Goal: Transaction & Acquisition: Purchase product/service

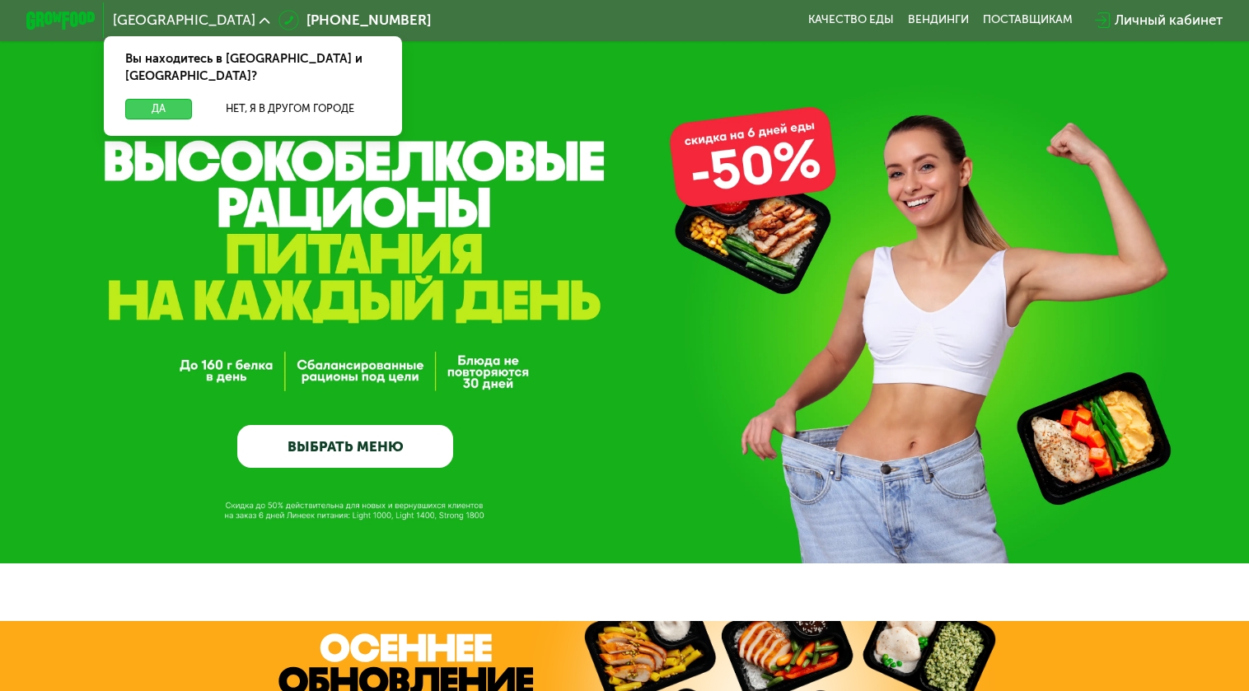
click at [149, 99] on button "Да" at bounding box center [158, 109] width 67 height 21
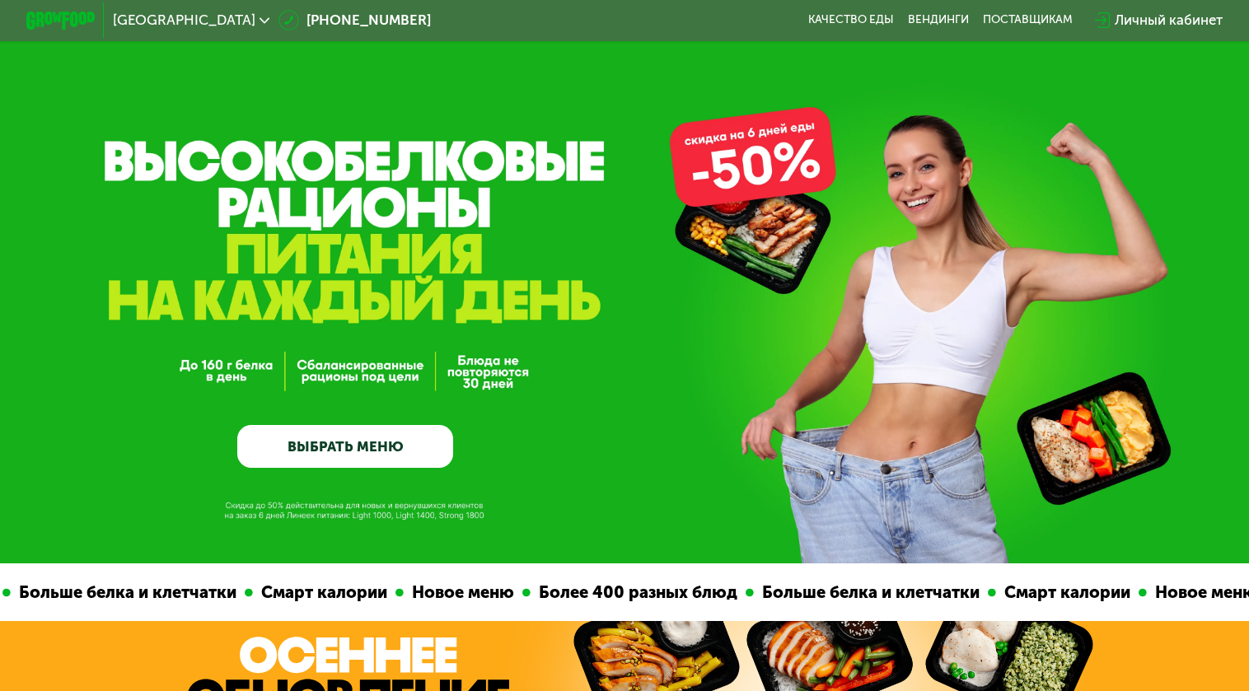
click at [1122, 24] on div "Личный кабинет" at bounding box center [1169, 20] width 108 height 21
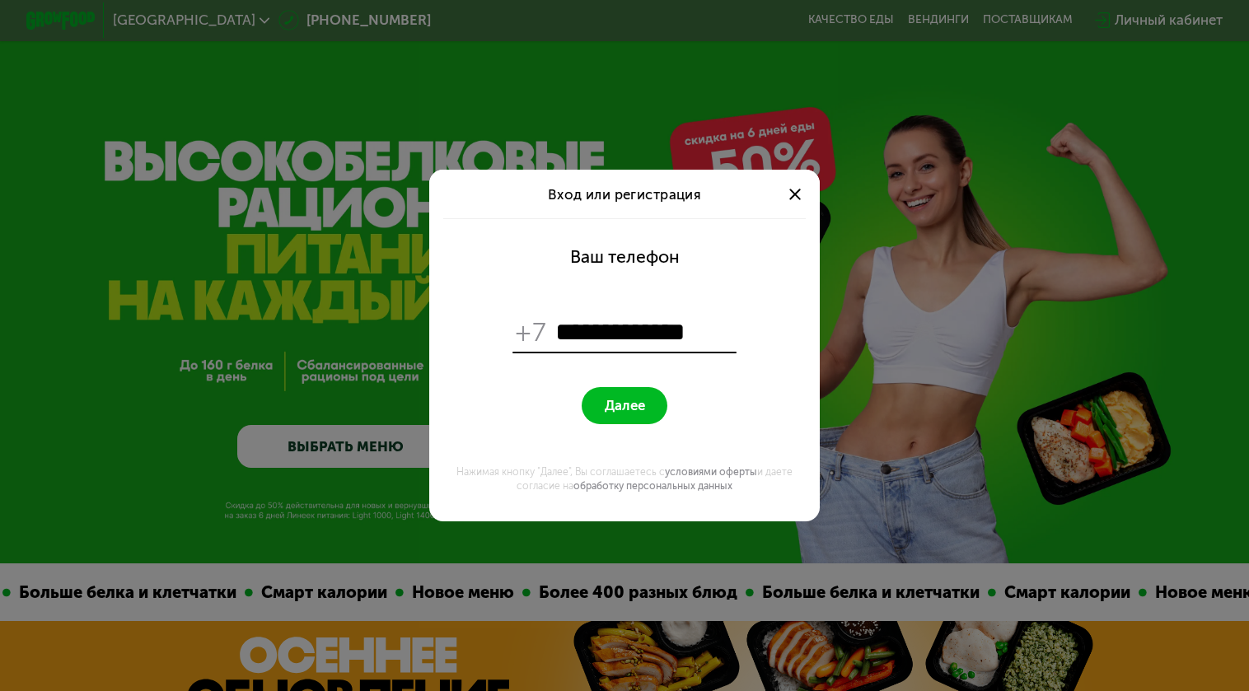
type input "**********"
click at [582, 387] on button "Далее" at bounding box center [625, 405] width 86 height 37
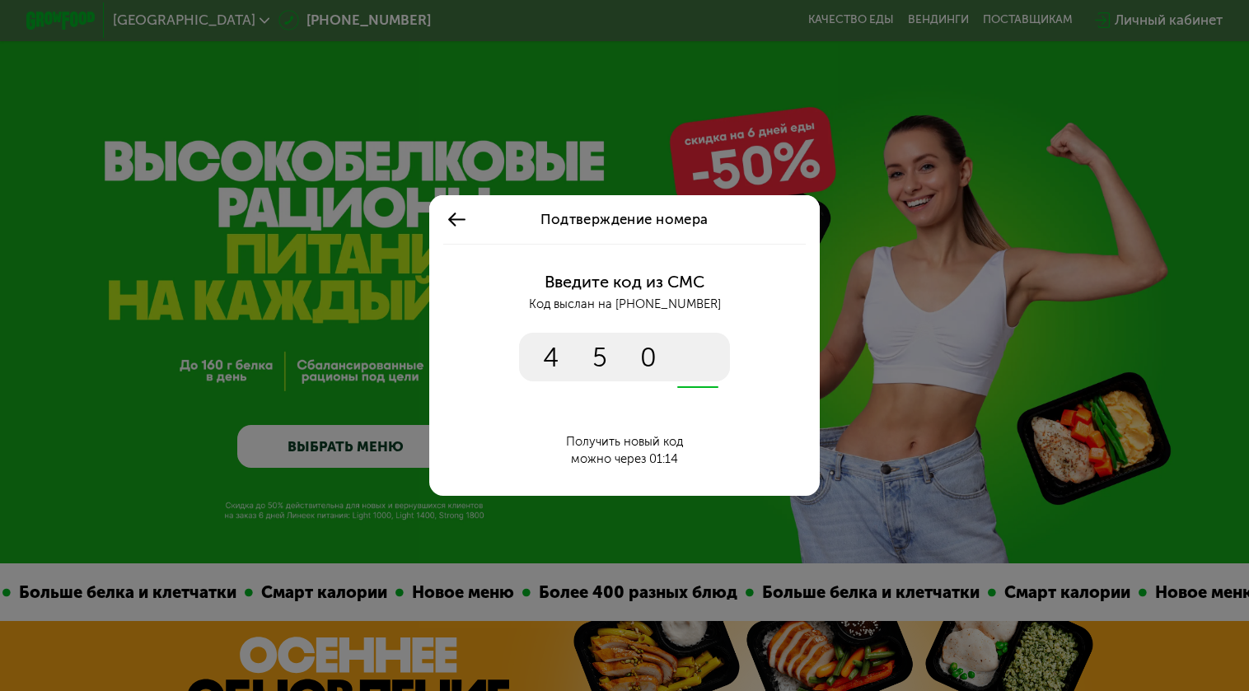
type input "****"
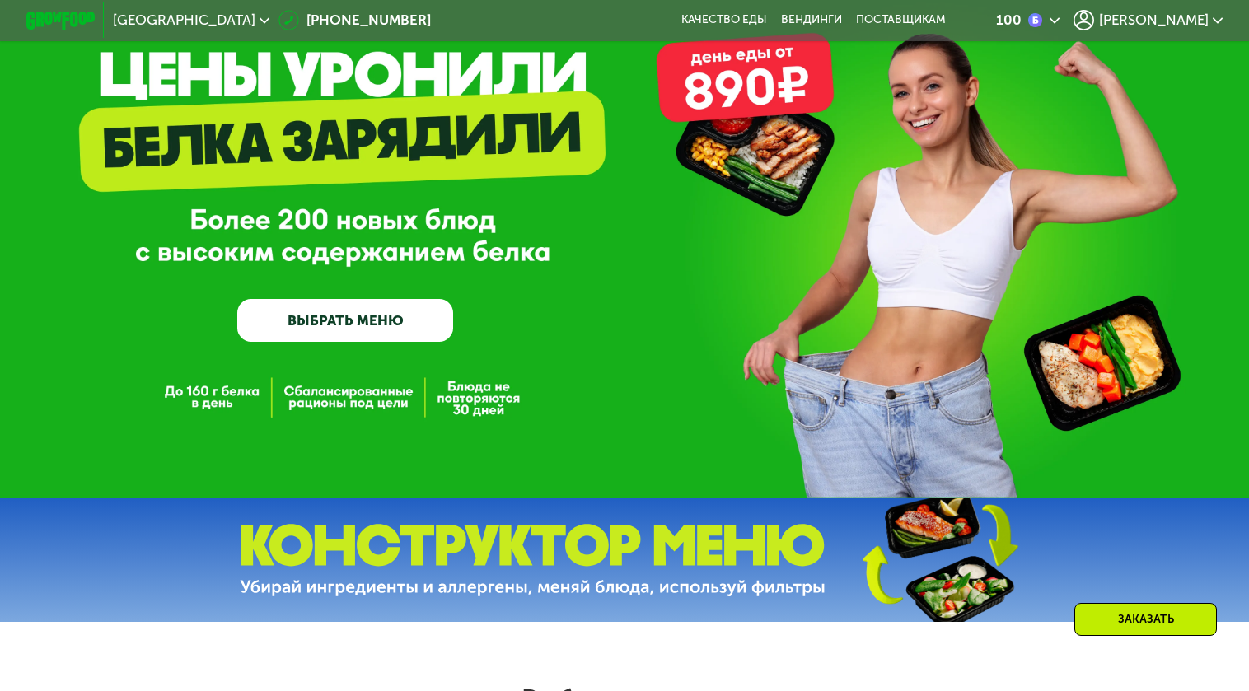
click at [409, 325] on link "ВЫБРАТЬ МЕНЮ" at bounding box center [345, 321] width 216 height 44
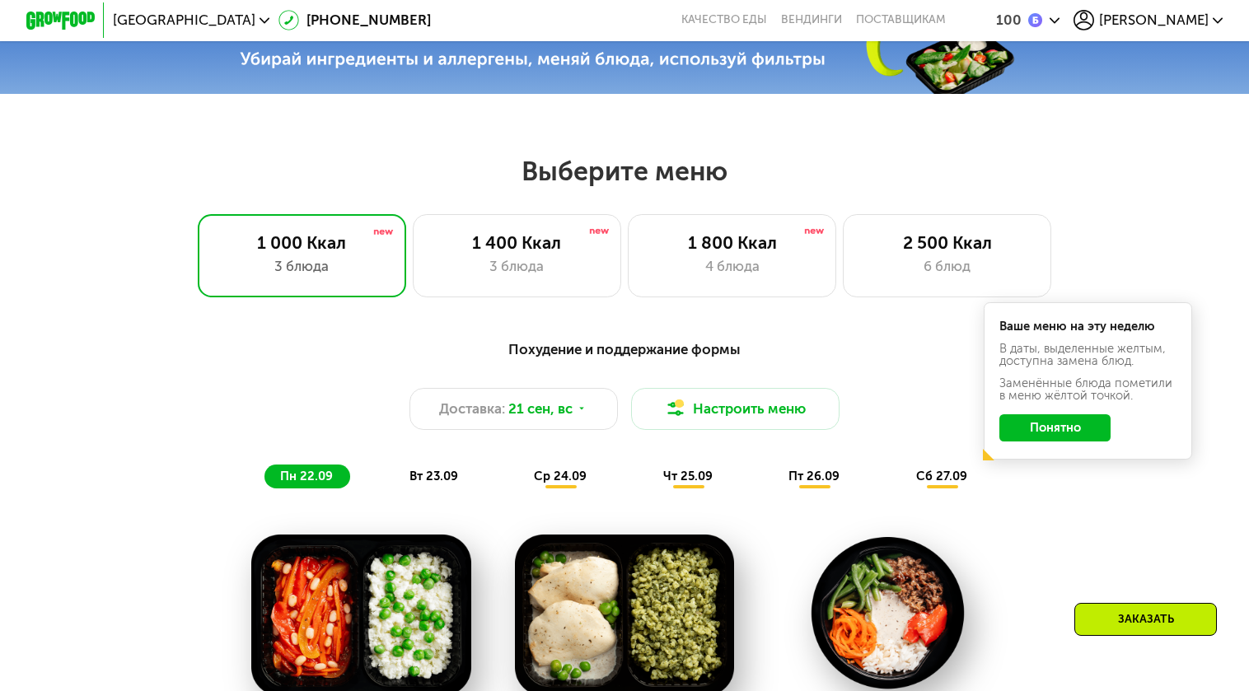
scroll to position [733, 0]
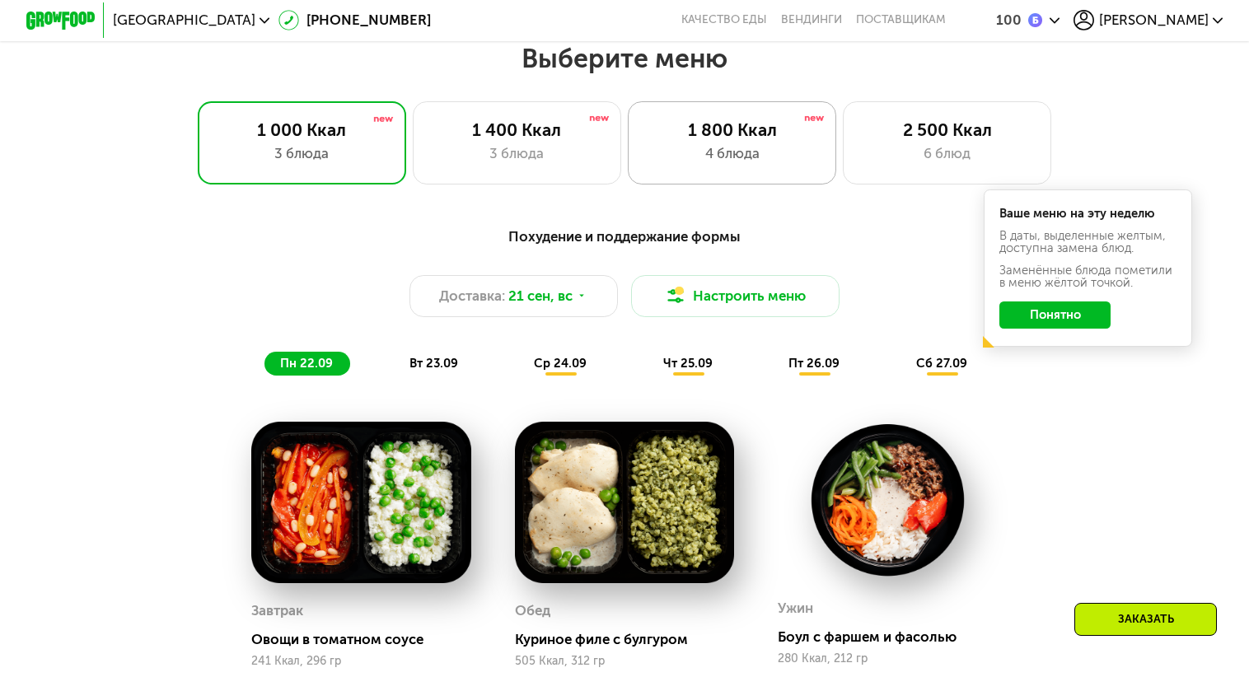
click at [714, 171] on div "1 800 Ккал 4 блюда" at bounding box center [732, 142] width 209 height 83
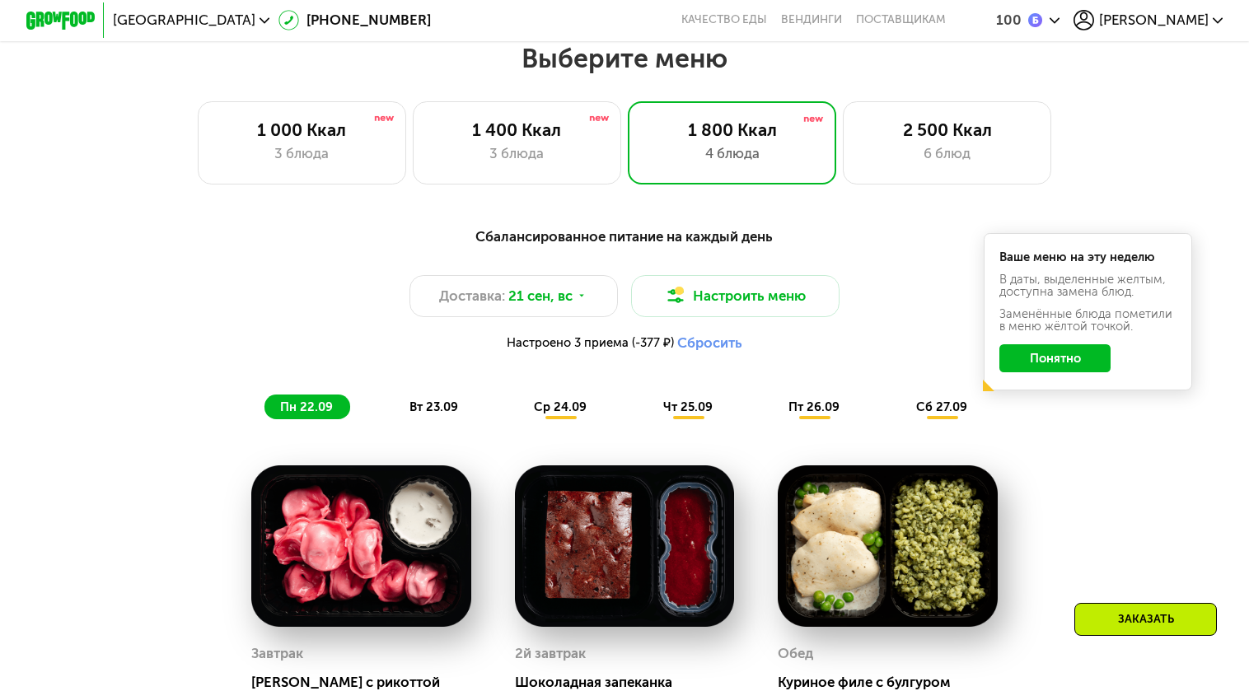
click at [1023, 359] on button "Понятно" at bounding box center [1056, 359] width 112 height 28
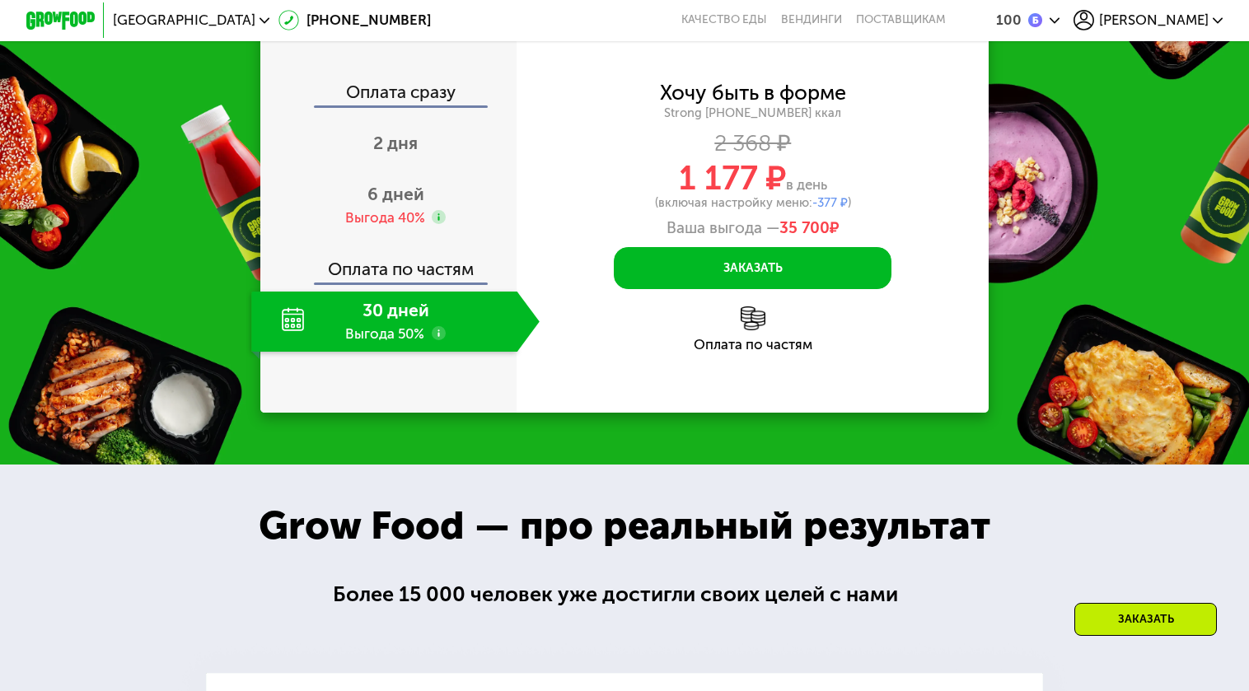
scroll to position [1831, 0]
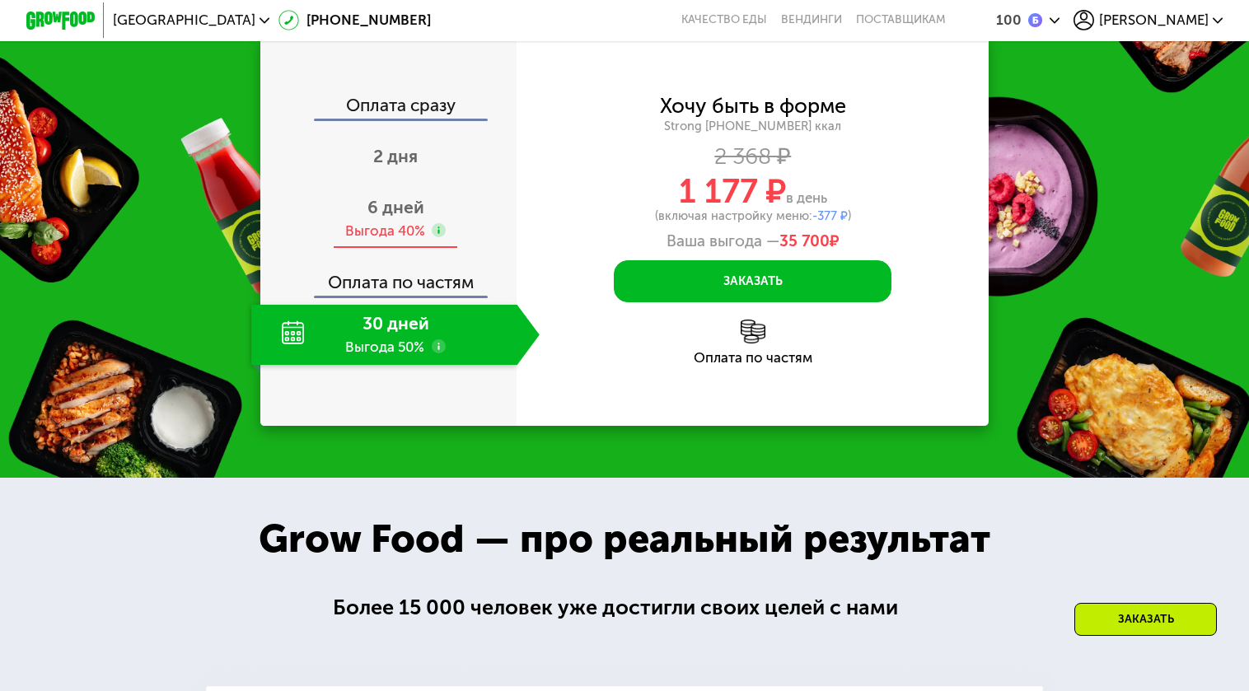
click at [440, 250] on div "6 дней Выгода 40%" at bounding box center [395, 219] width 288 height 61
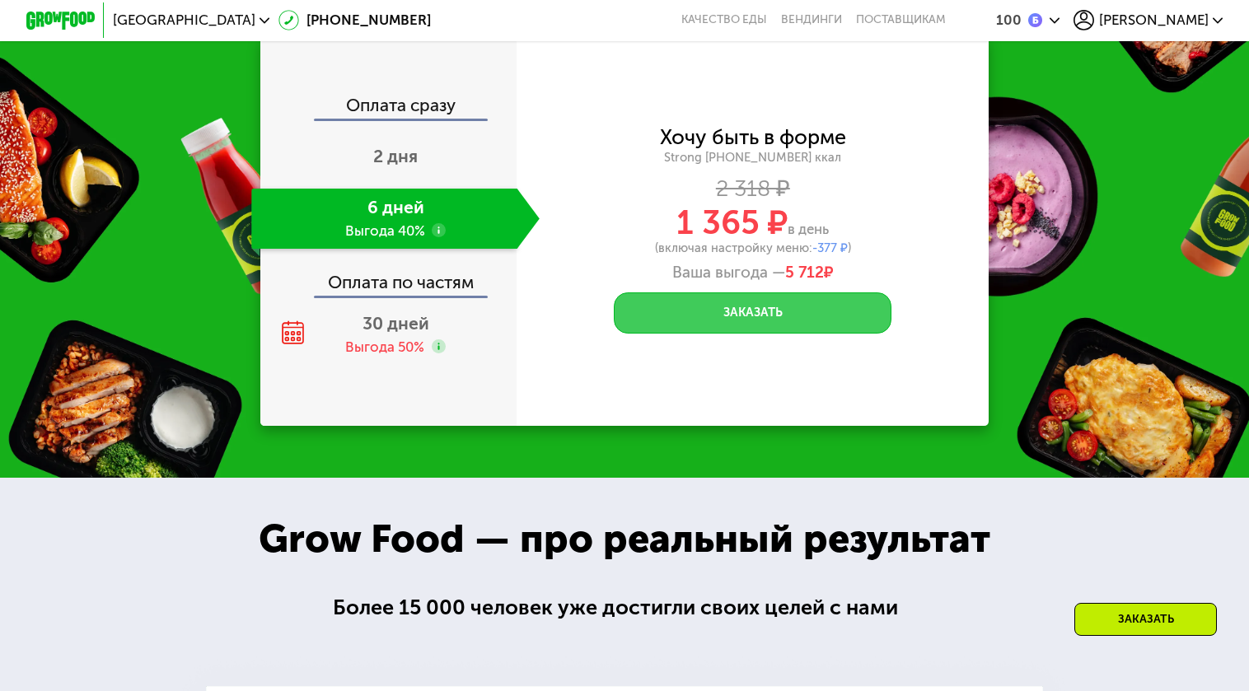
click at [770, 335] on button "Заказать" at bounding box center [753, 314] width 278 height 42
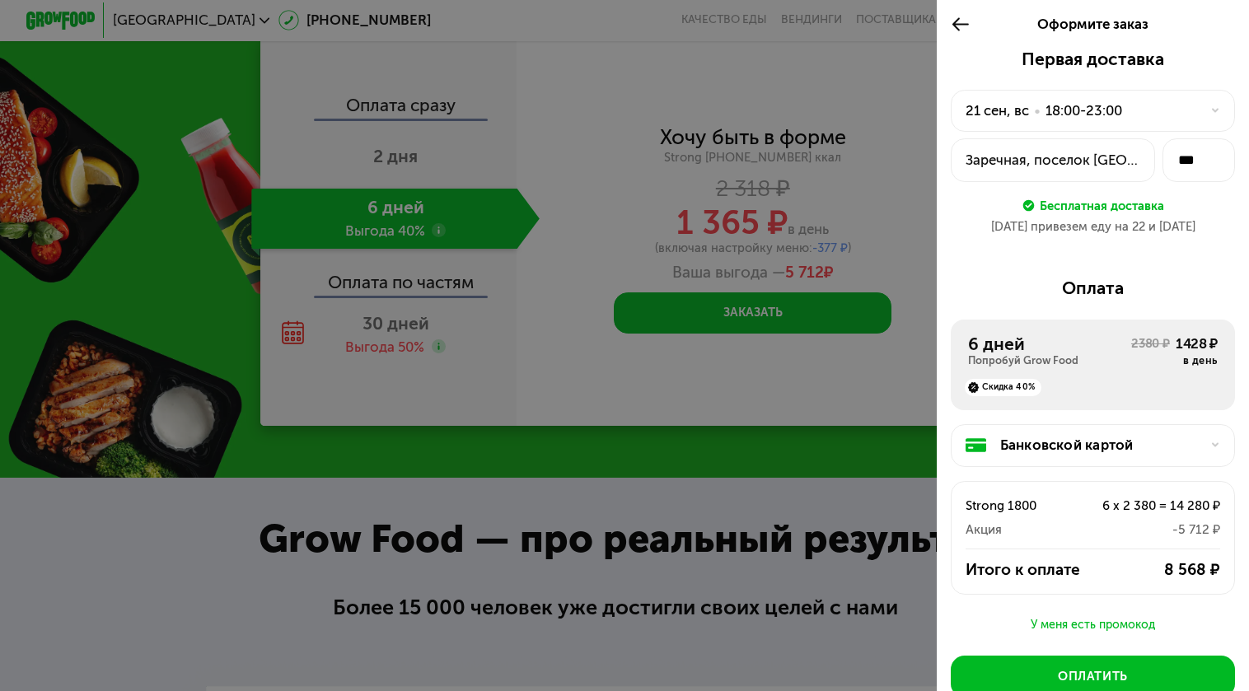
click at [1174, 114] on div "21 сен, вс • 18:00-23:00" at bounding box center [1083, 111] width 234 height 21
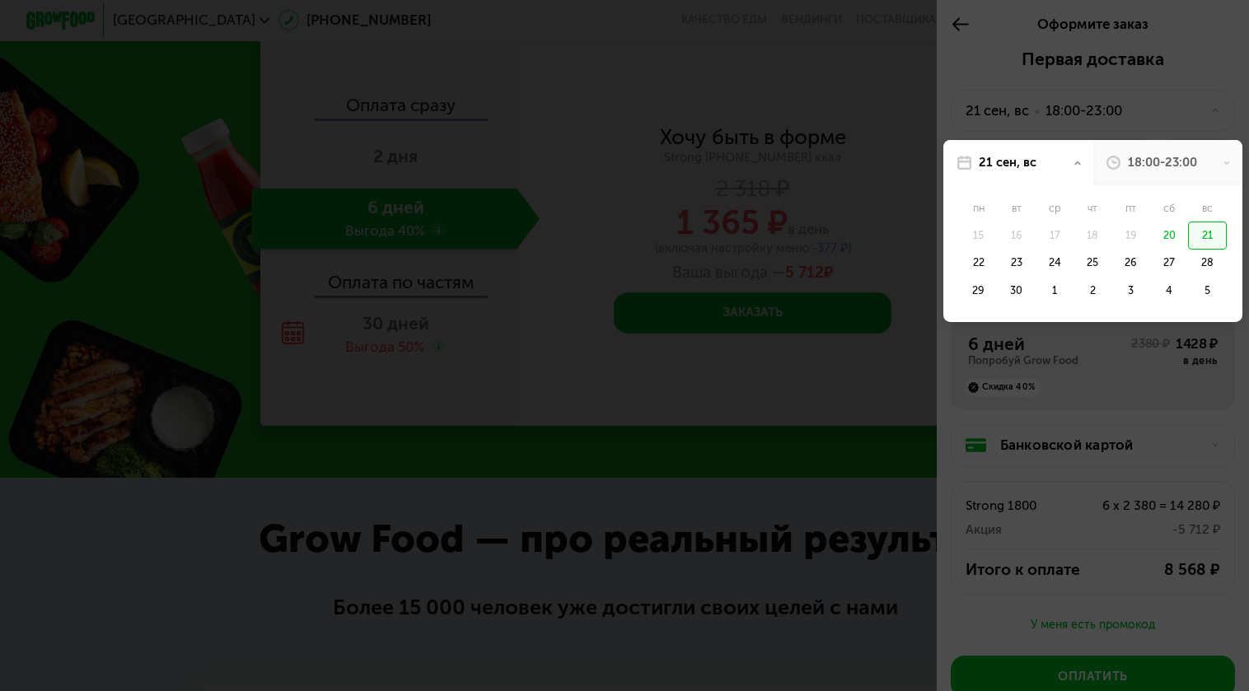
click at [1174, 114] on div at bounding box center [624, 345] width 1249 height 691
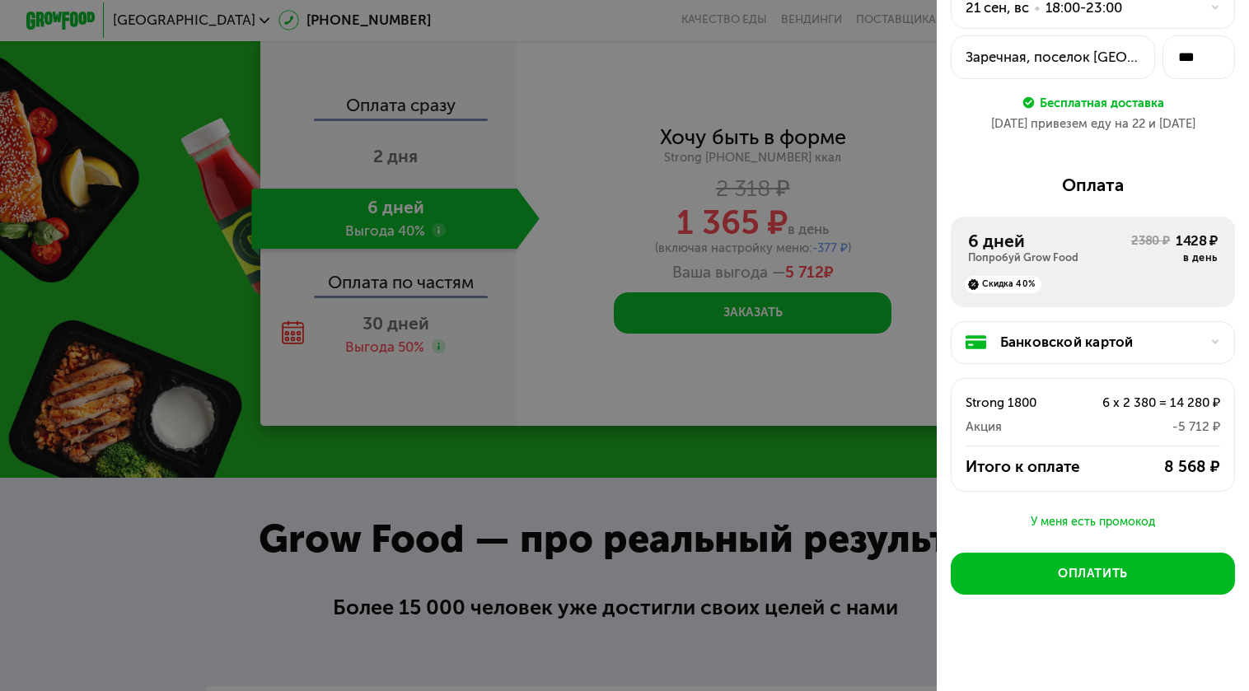
scroll to position [99, 0]
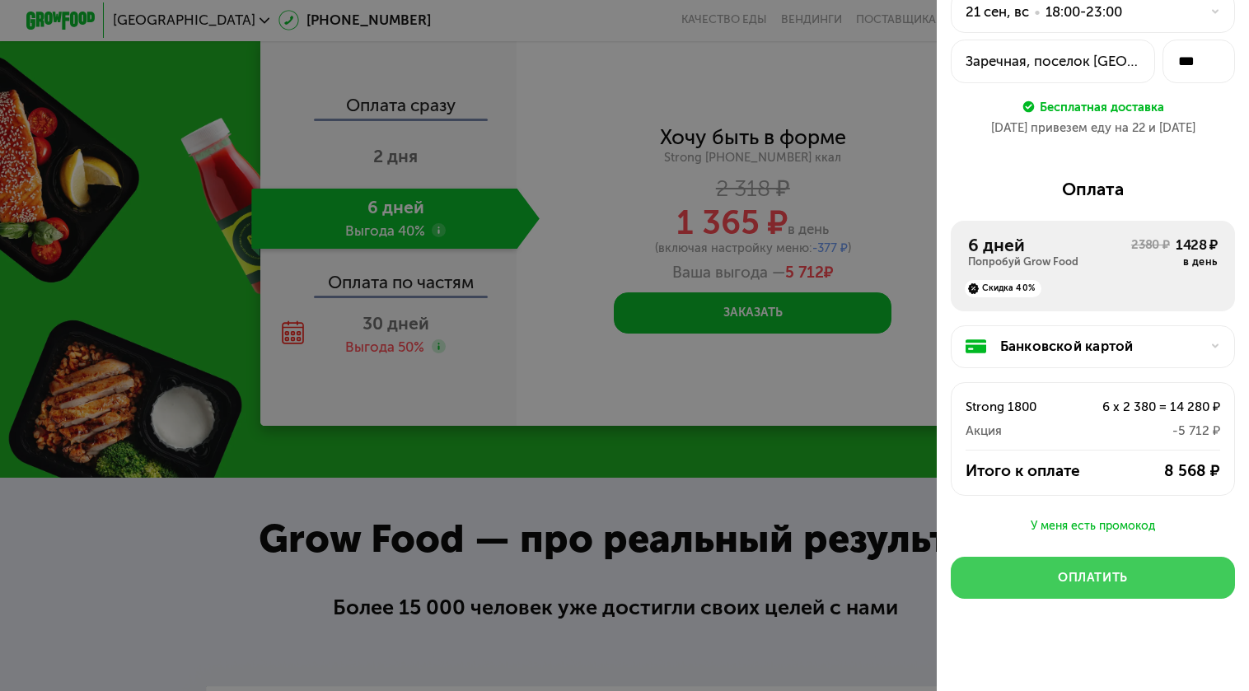
click at [1078, 569] on button "Оплатить" at bounding box center [1093, 578] width 284 height 42
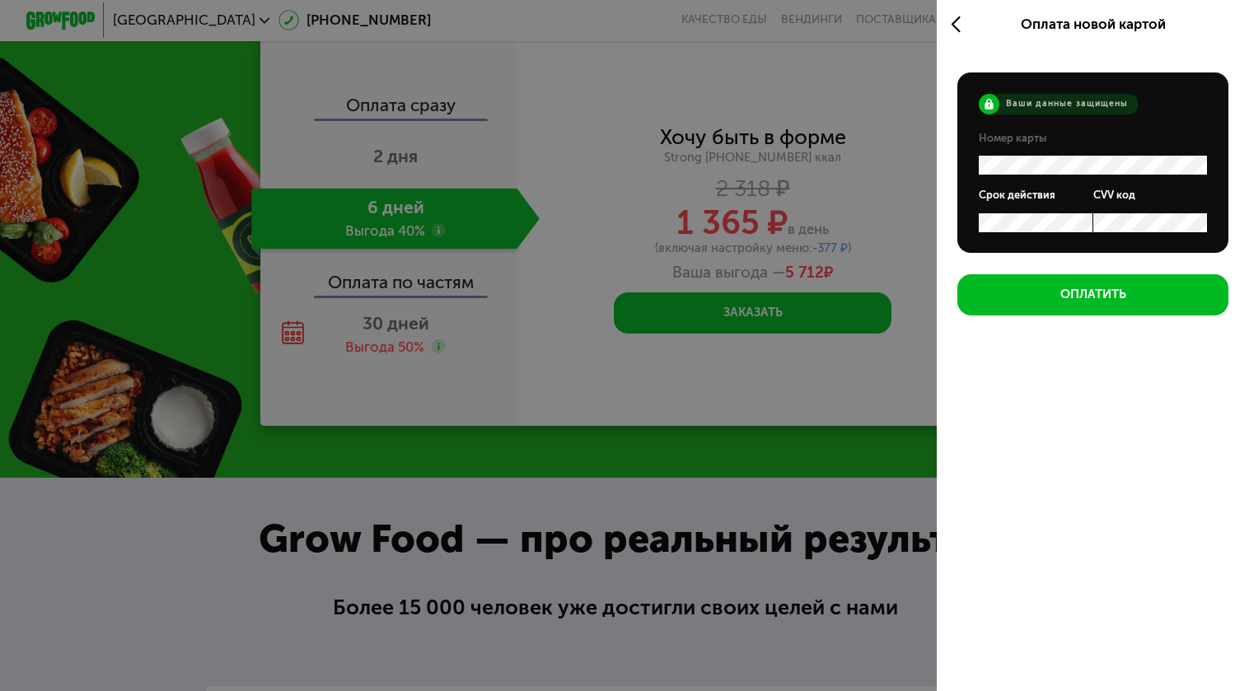
scroll to position [0, 0]
click at [960, 19] on icon at bounding box center [961, 24] width 20 height 21
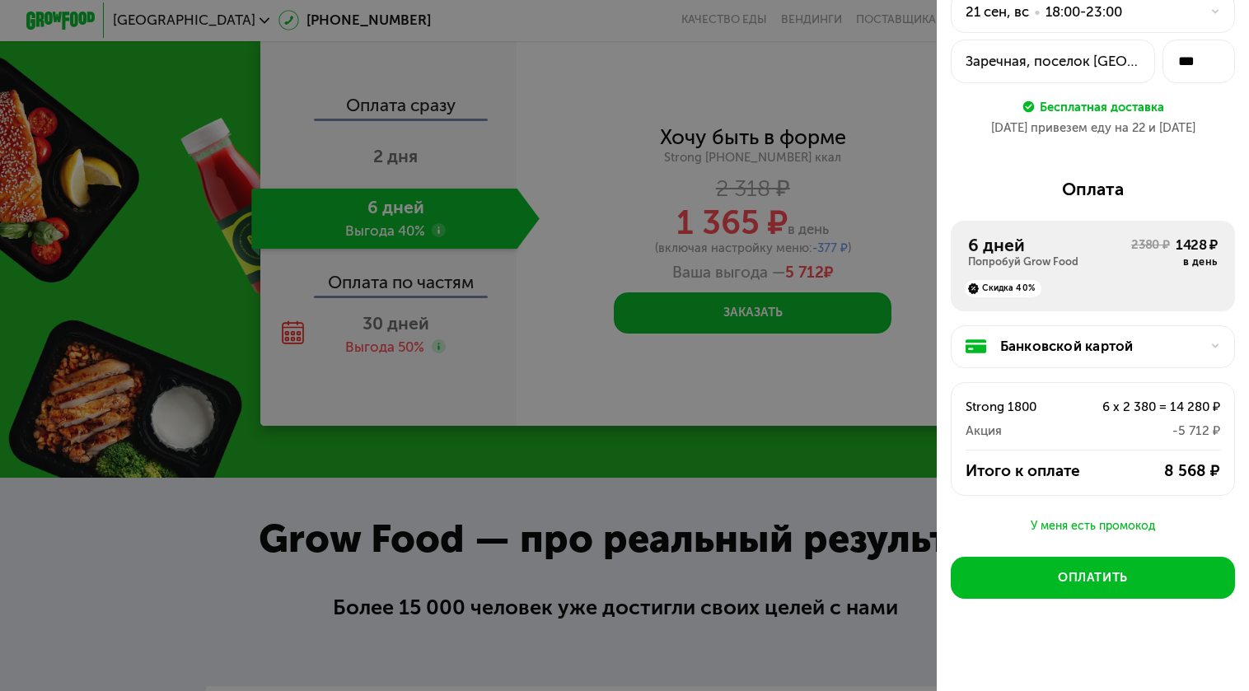
click at [1123, 338] on div "Банковской картой" at bounding box center [1100, 346] width 199 height 21
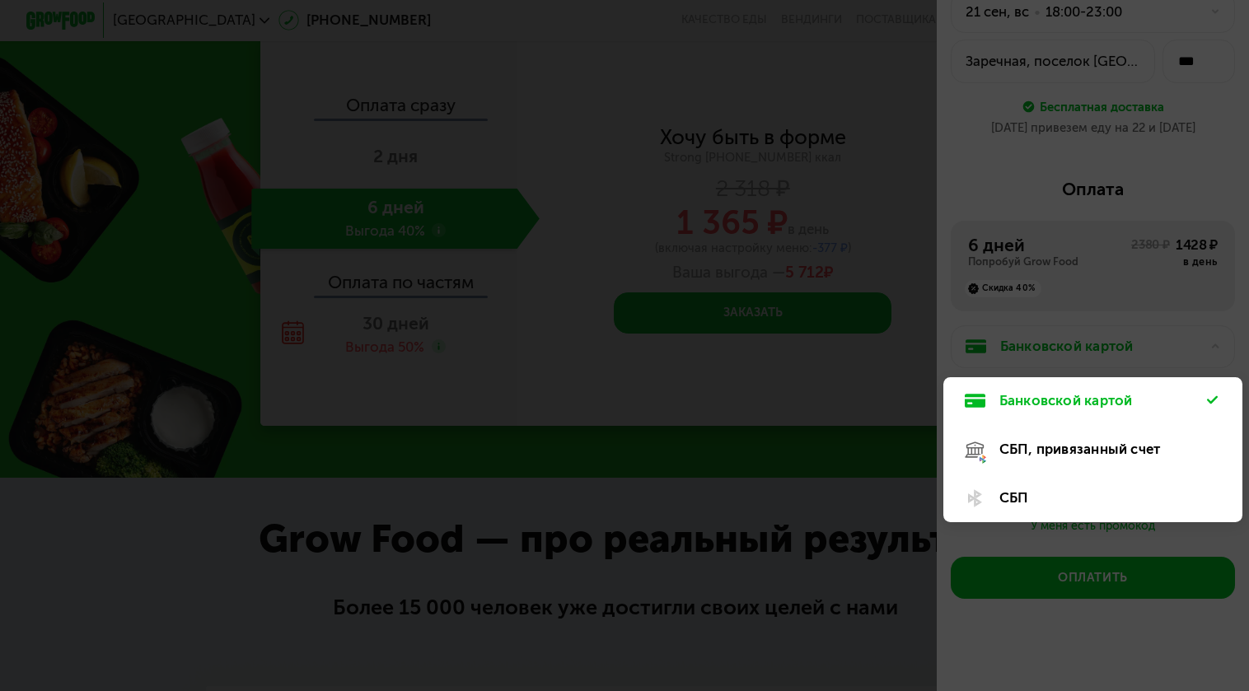
click at [1035, 497] on div "СБП" at bounding box center [1104, 498] width 209 height 21
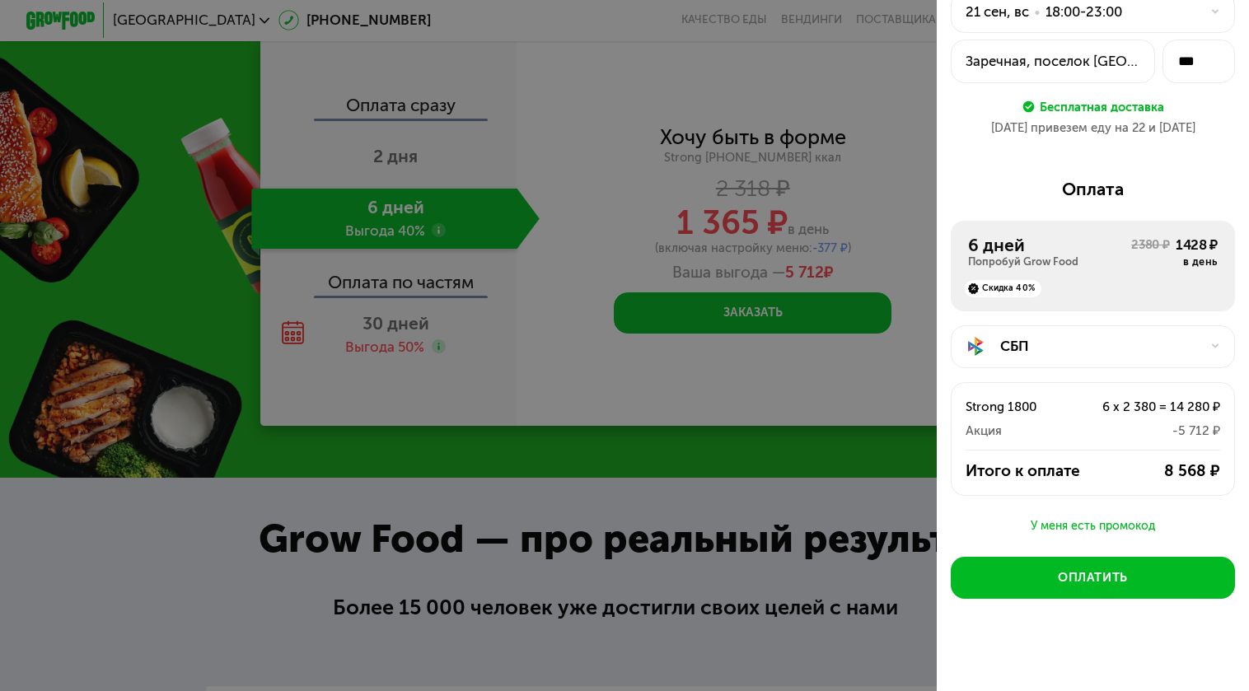
click at [1151, 354] on div "СБП" at bounding box center [1100, 346] width 199 height 21
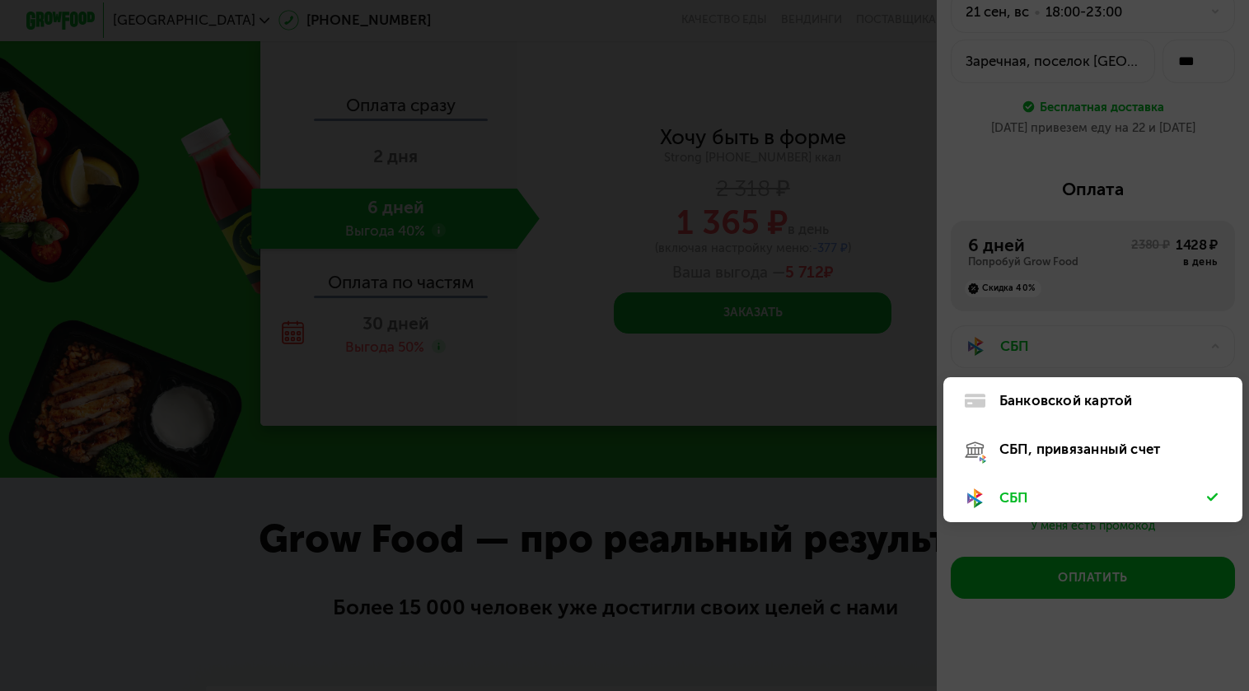
click at [1151, 352] on div at bounding box center [624, 345] width 1249 height 691
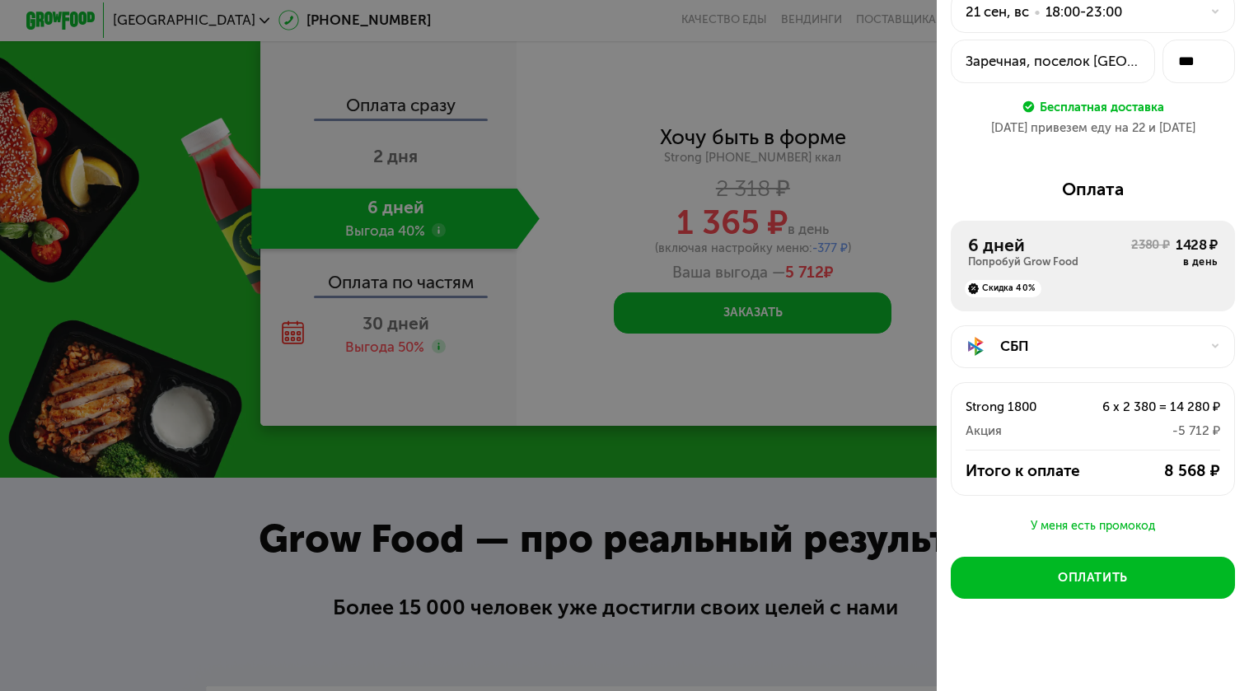
click at [829, 370] on div at bounding box center [624, 345] width 1249 height 691
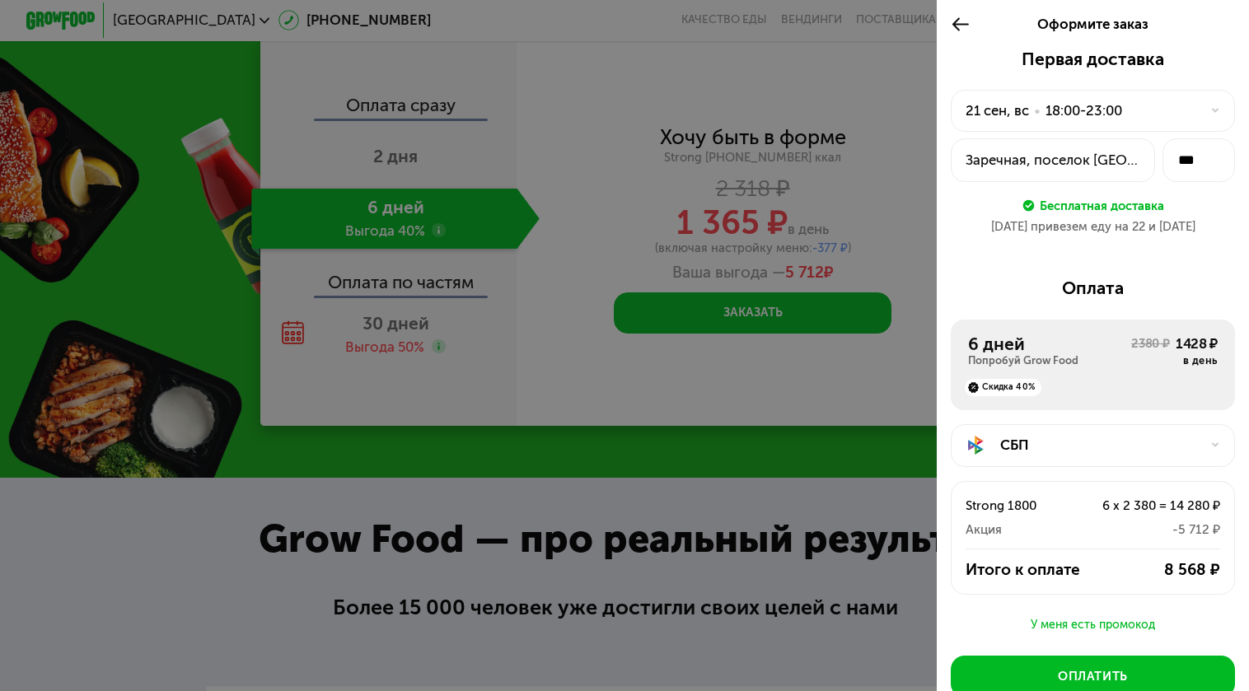
click at [959, 22] on icon at bounding box center [961, 24] width 20 height 21
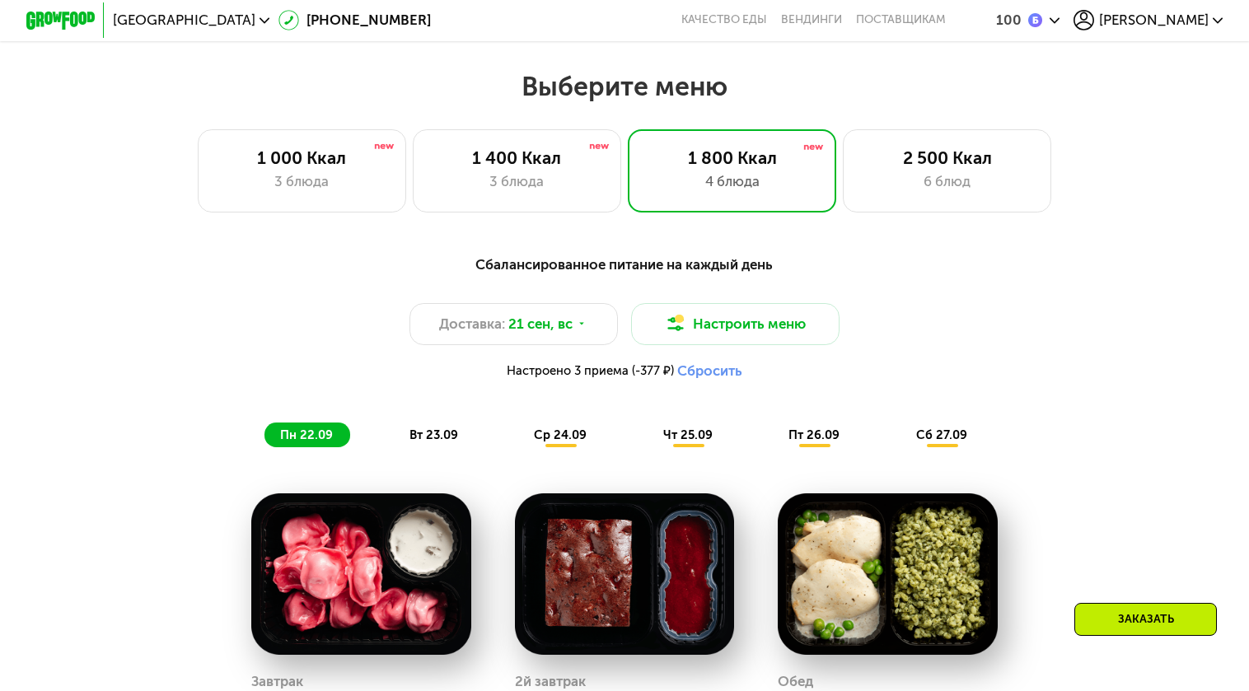
scroll to position [688, 0]
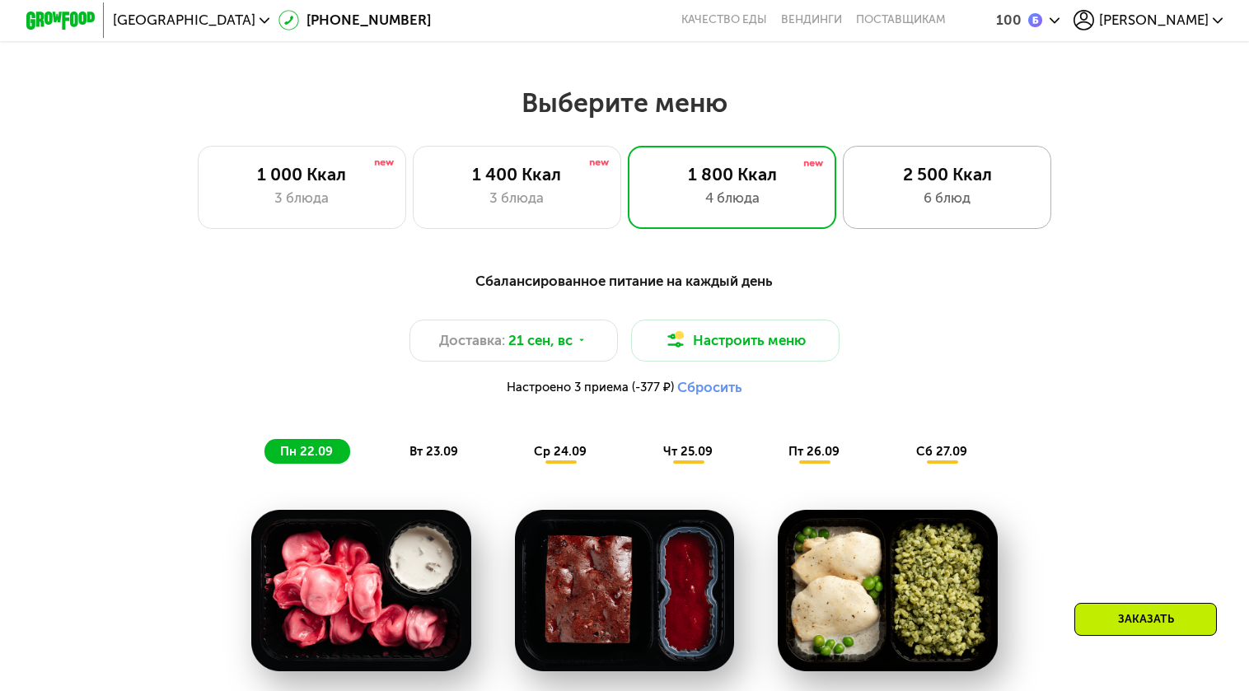
click at [964, 207] on div "6 блюд" at bounding box center [947, 198] width 172 height 21
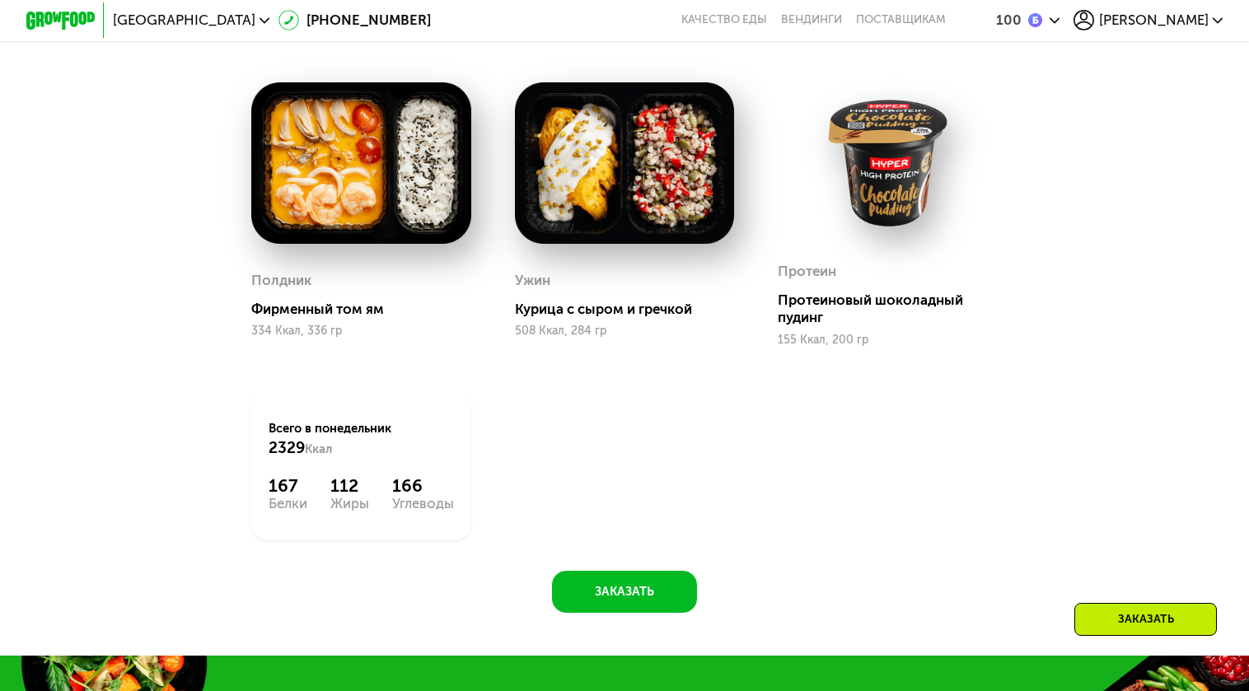
scroll to position [1407, 0]
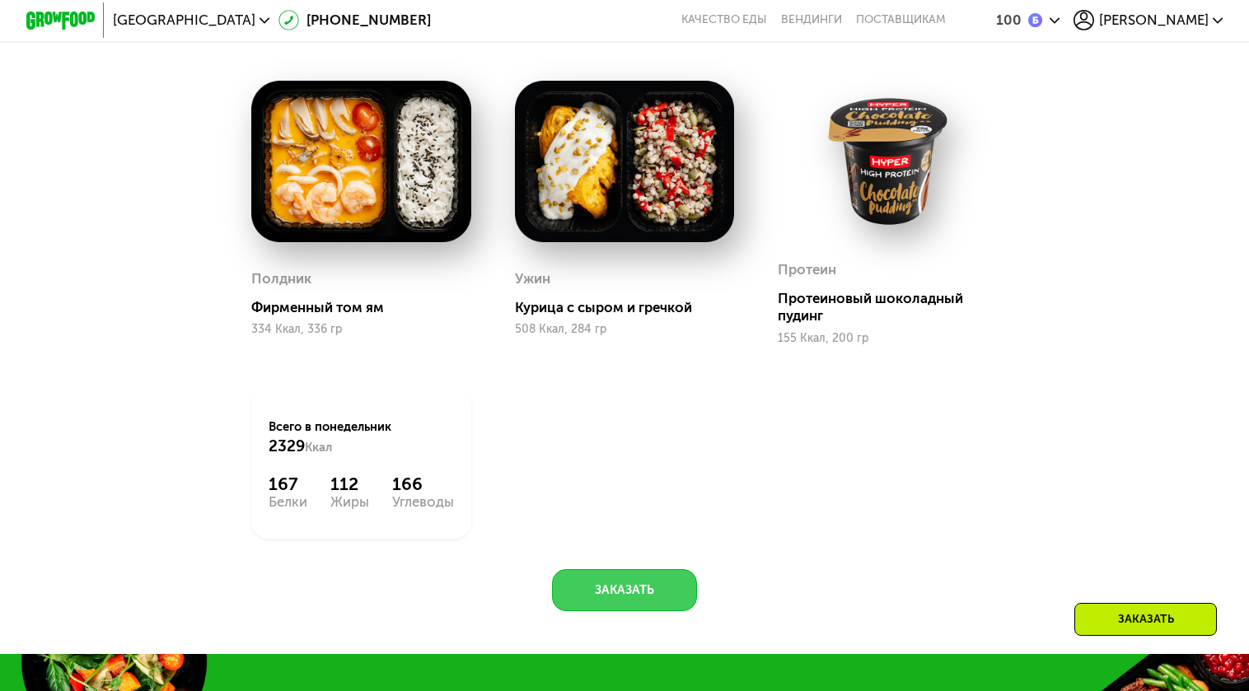
click at [653, 594] on button "Заказать" at bounding box center [624, 591] width 144 height 42
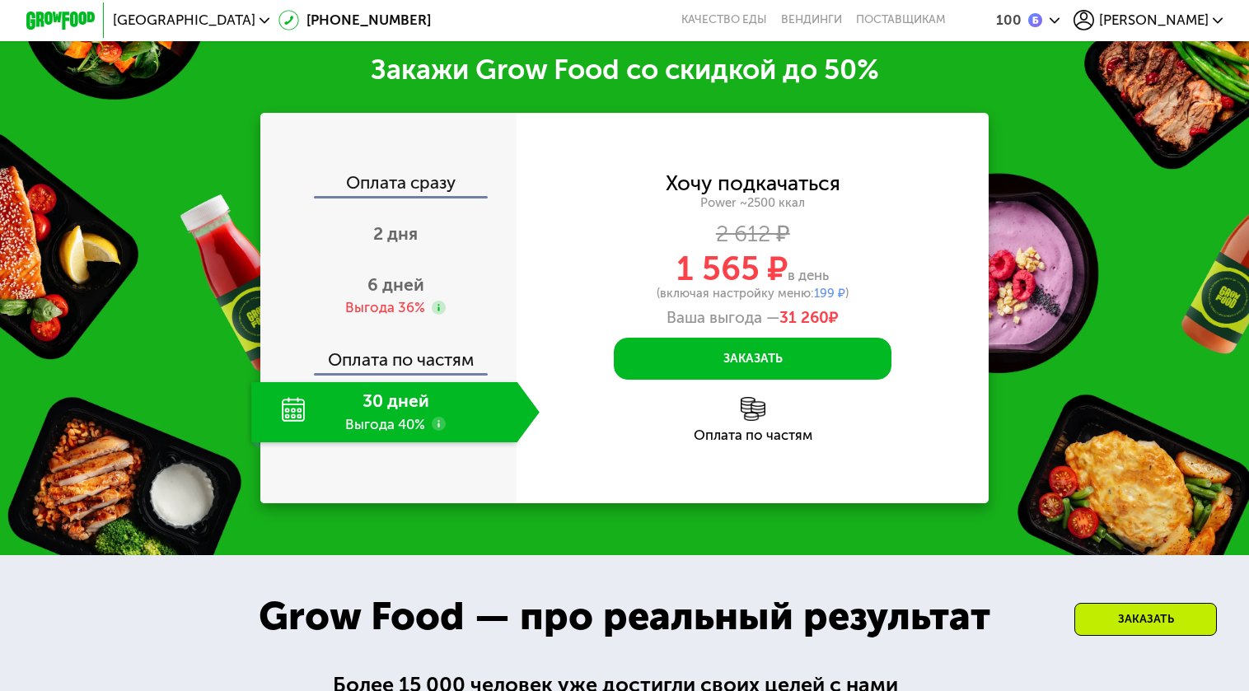
scroll to position [2061, 0]
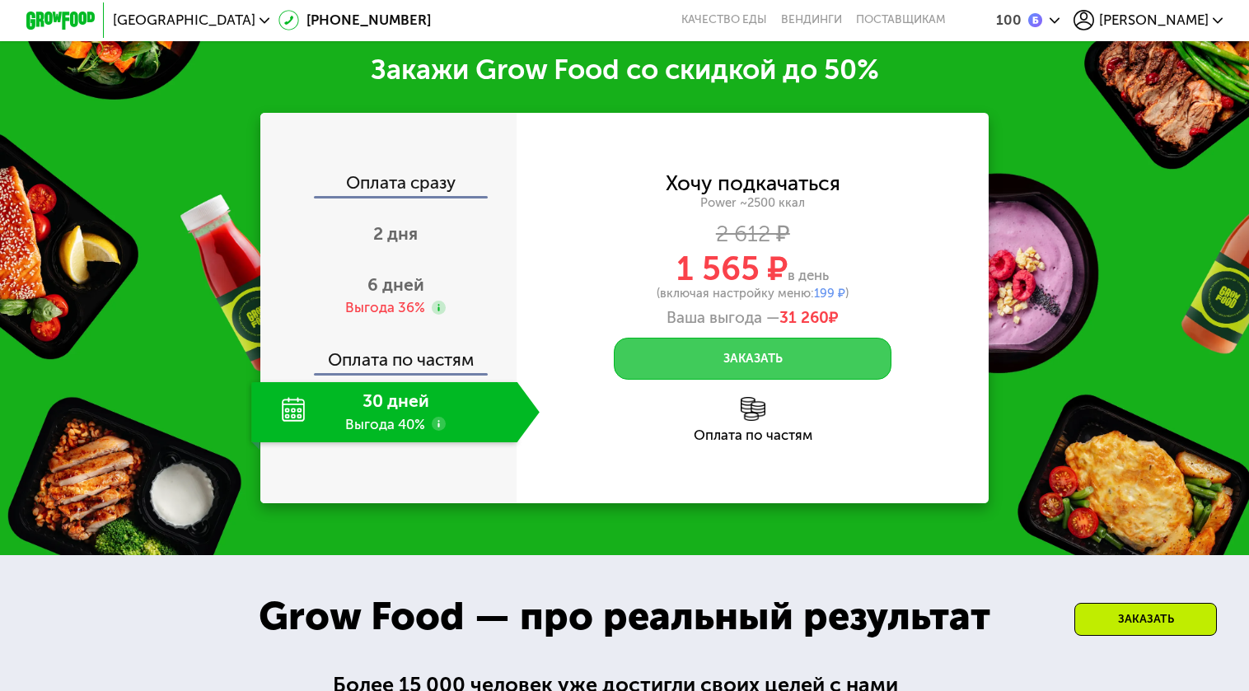
click at [842, 360] on button "Заказать" at bounding box center [753, 359] width 278 height 42
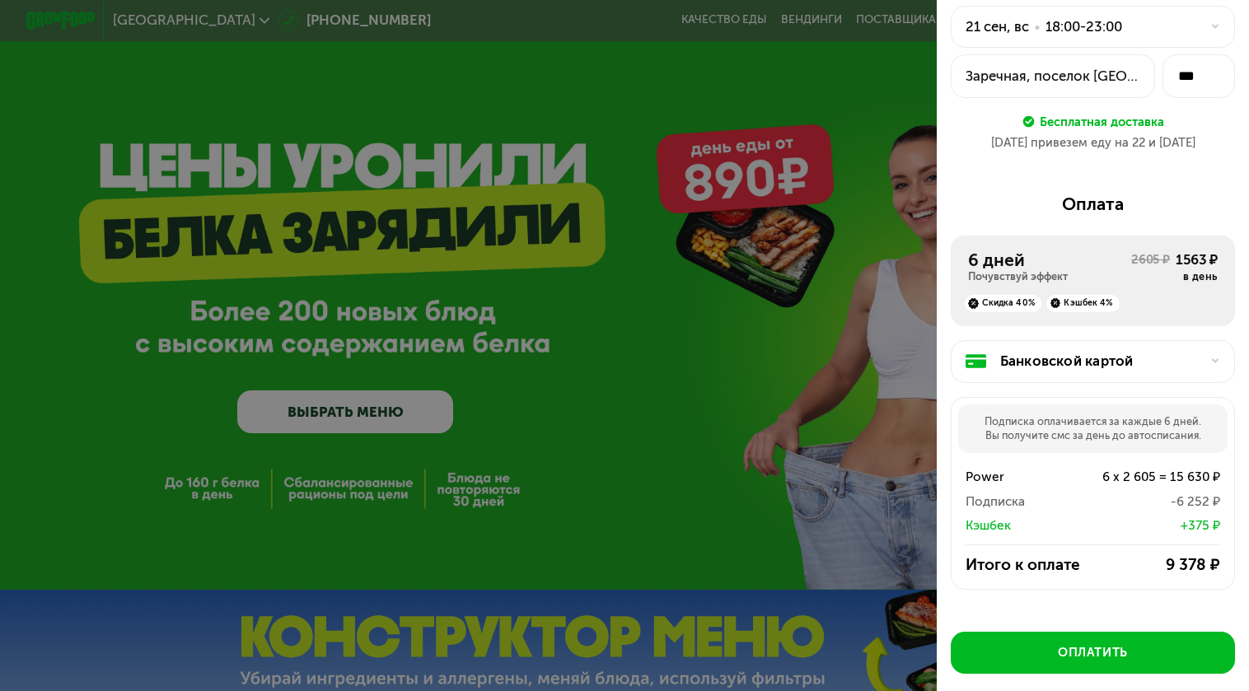
scroll to position [86, 0]
click at [1066, 381] on div "Банковской картой" at bounding box center [1093, 361] width 284 height 44
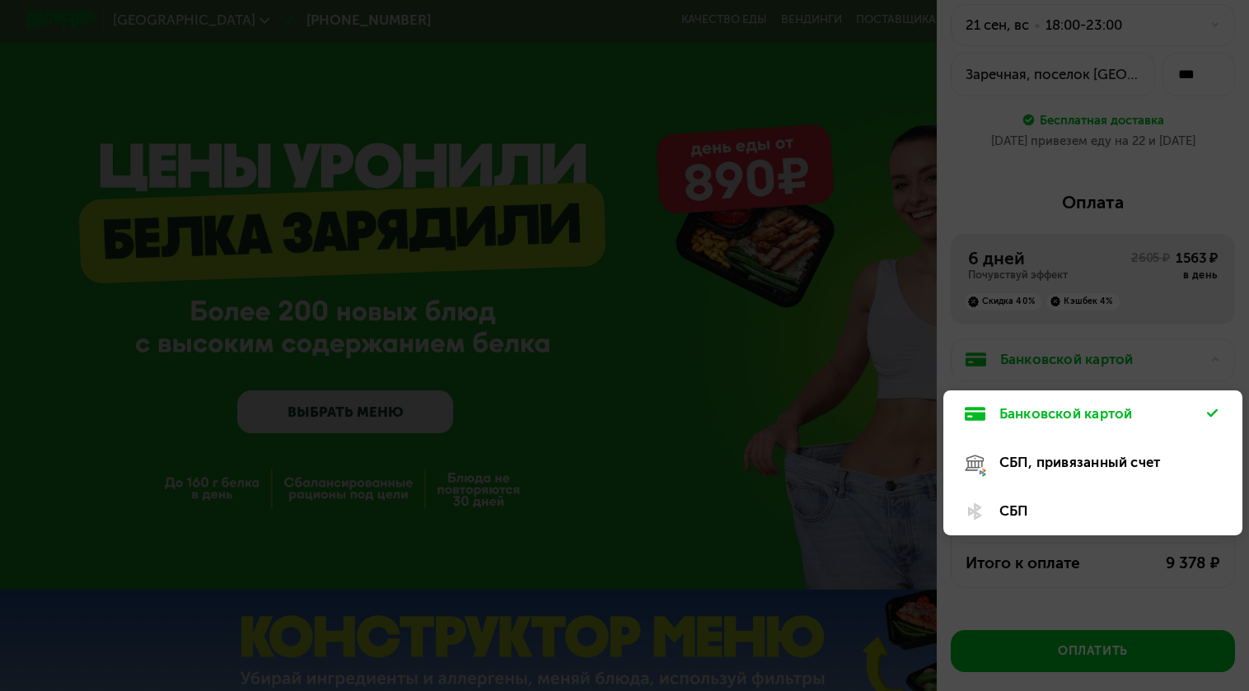
click at [1012, 509] on div "СБП" at bounding box center [1104, 511] width 209 height 21
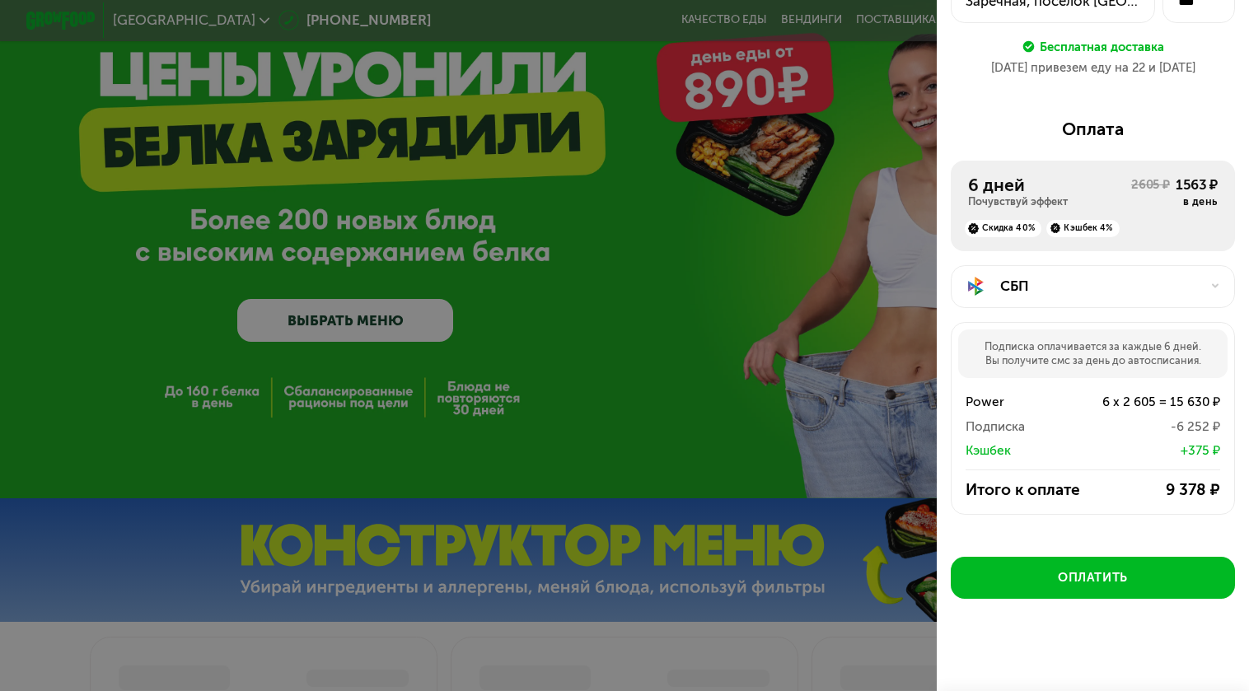
scroll to position [160, 0]
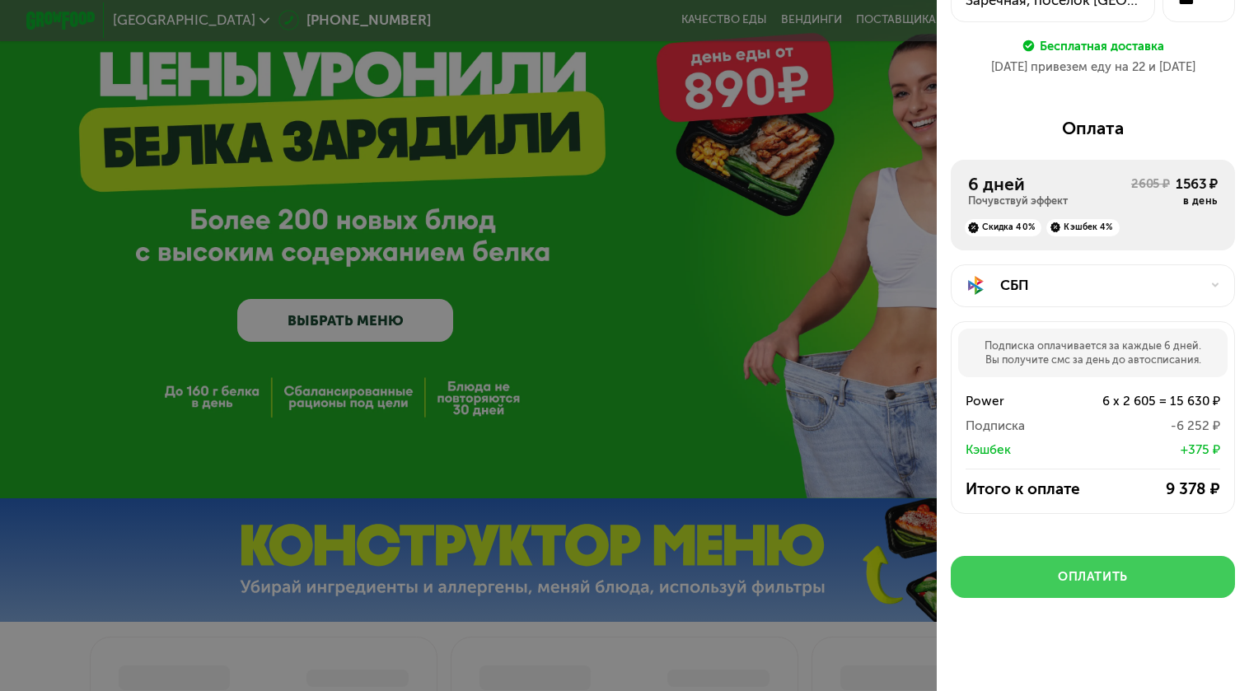
click at [1073, 580] on div "Оплатить" at bounding box center [1093, 577] width 70 height 17
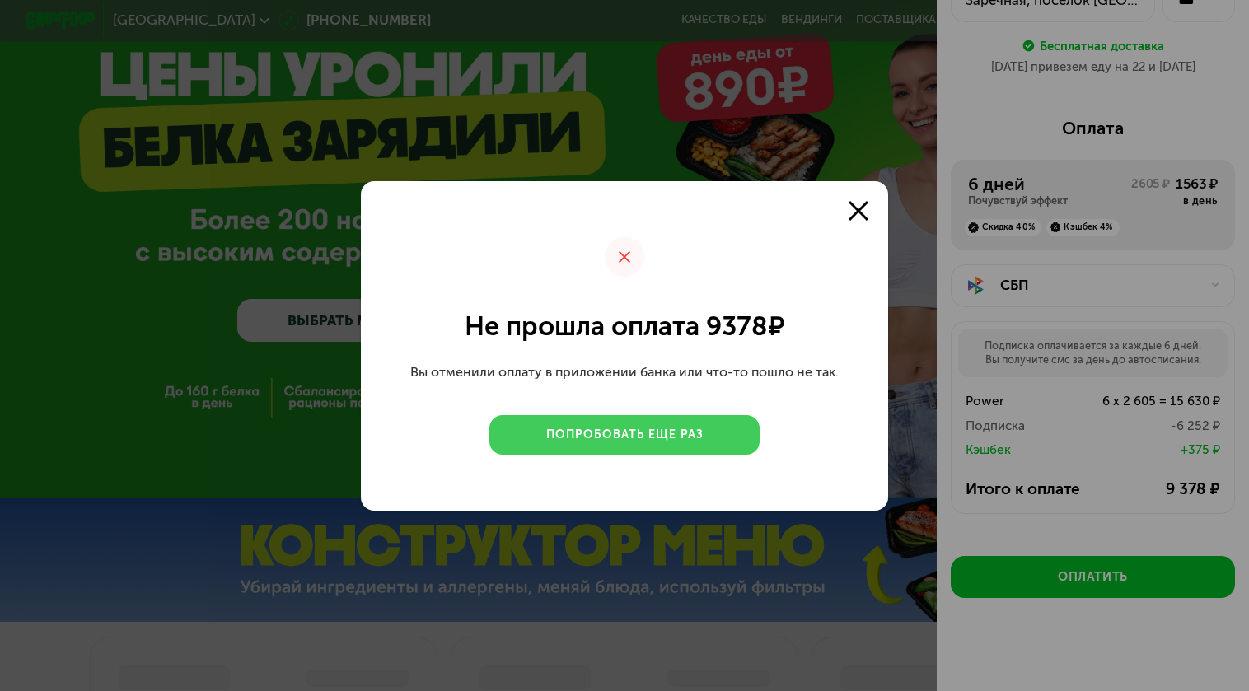
click at [696, 431] on div "Попробовать еще раз" at bounding box center [624, 435] width 157 height 16
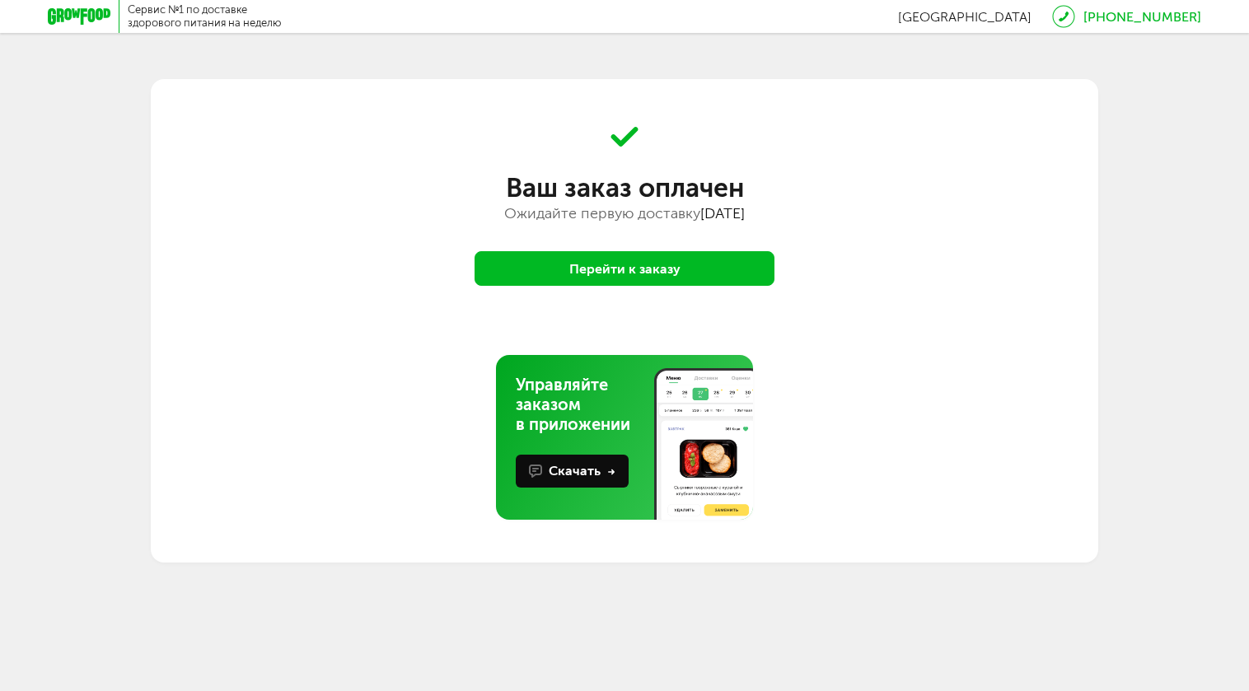
click at [720, 284] on button "Перейти к заказу" at bounding box center [625, 268] width 300 height 35
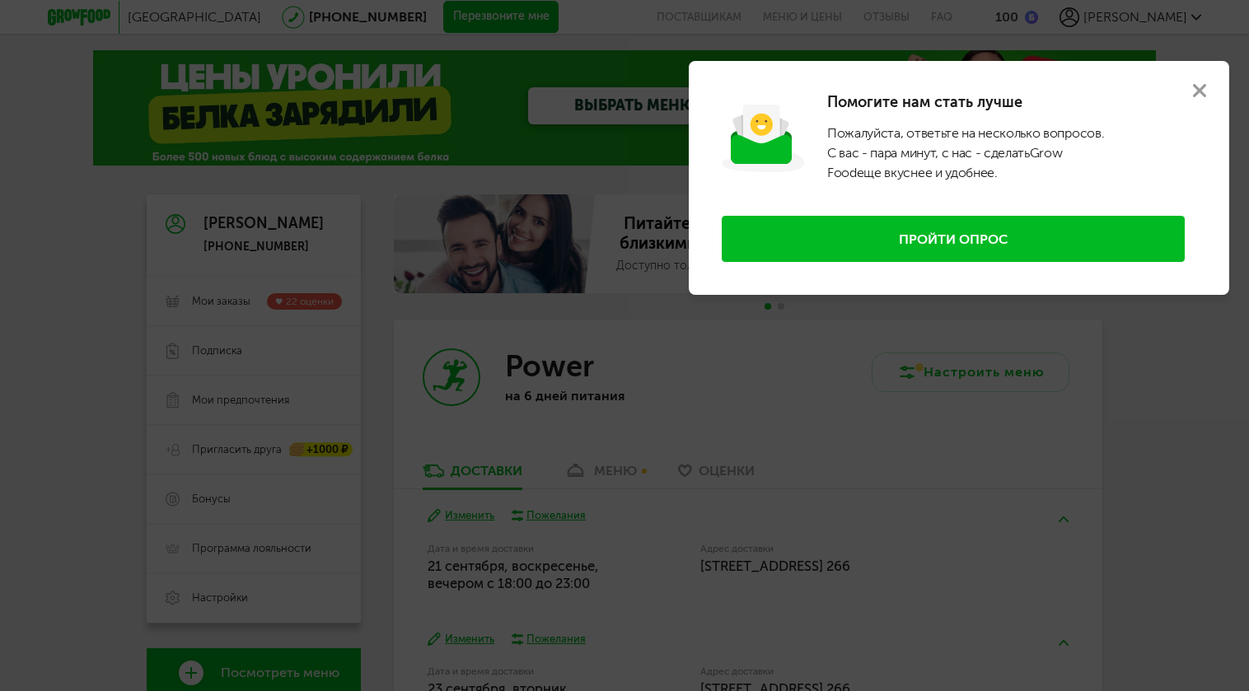
click at [1202, 90] on icon at bounding box center [1199, 90] width 13 height 13
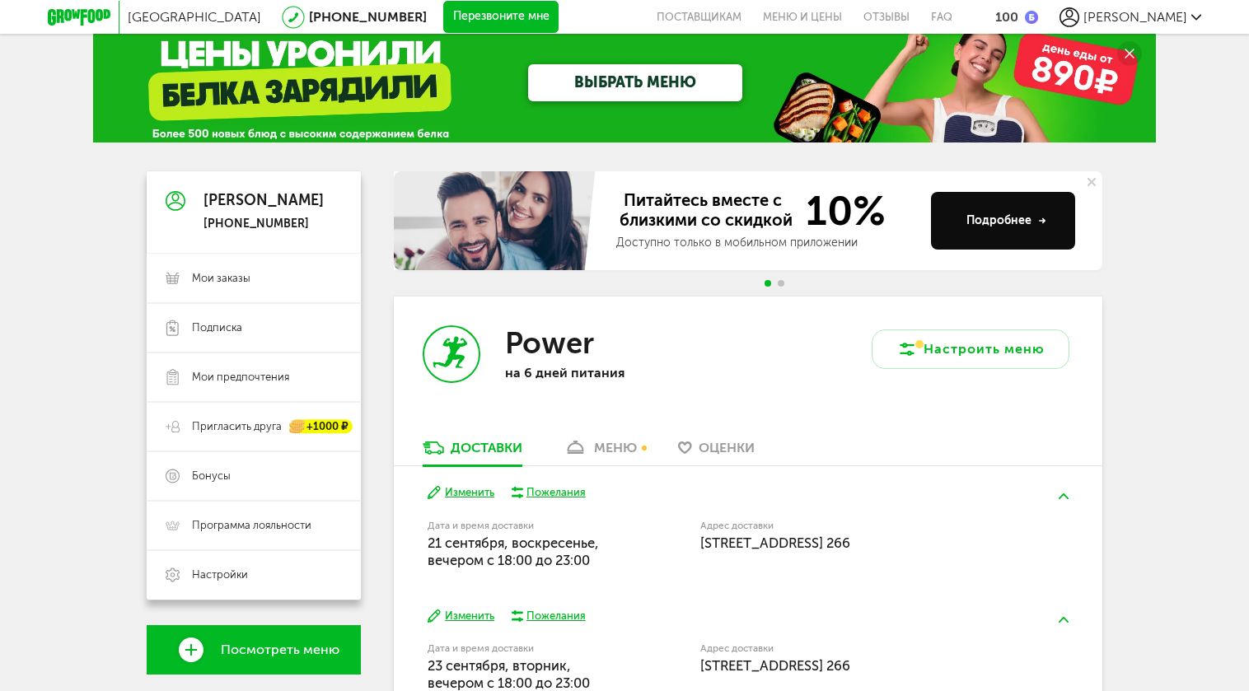
scroll to position [25, 0]
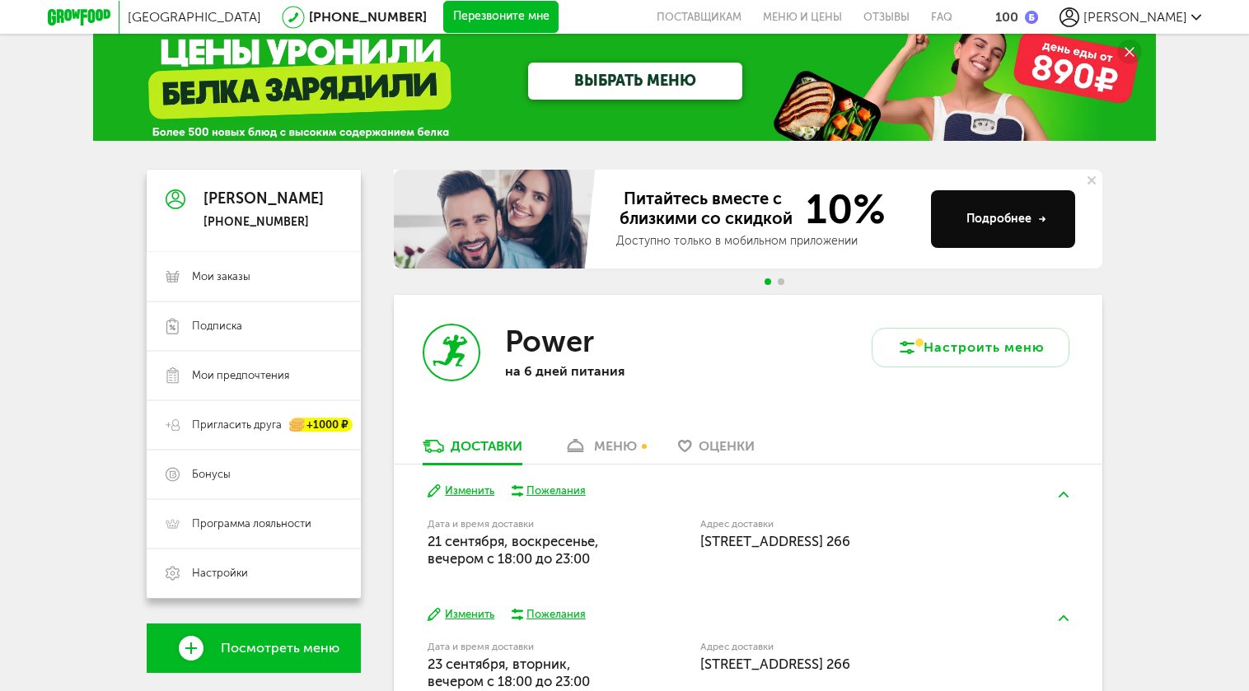
click at [982, 321] on div "Настроить меню" at bounding box center [925, 366] width 354 height 143
click at [949, 346] on button "Настроить меню" at bounding box center [971, 348] width 198 height 40
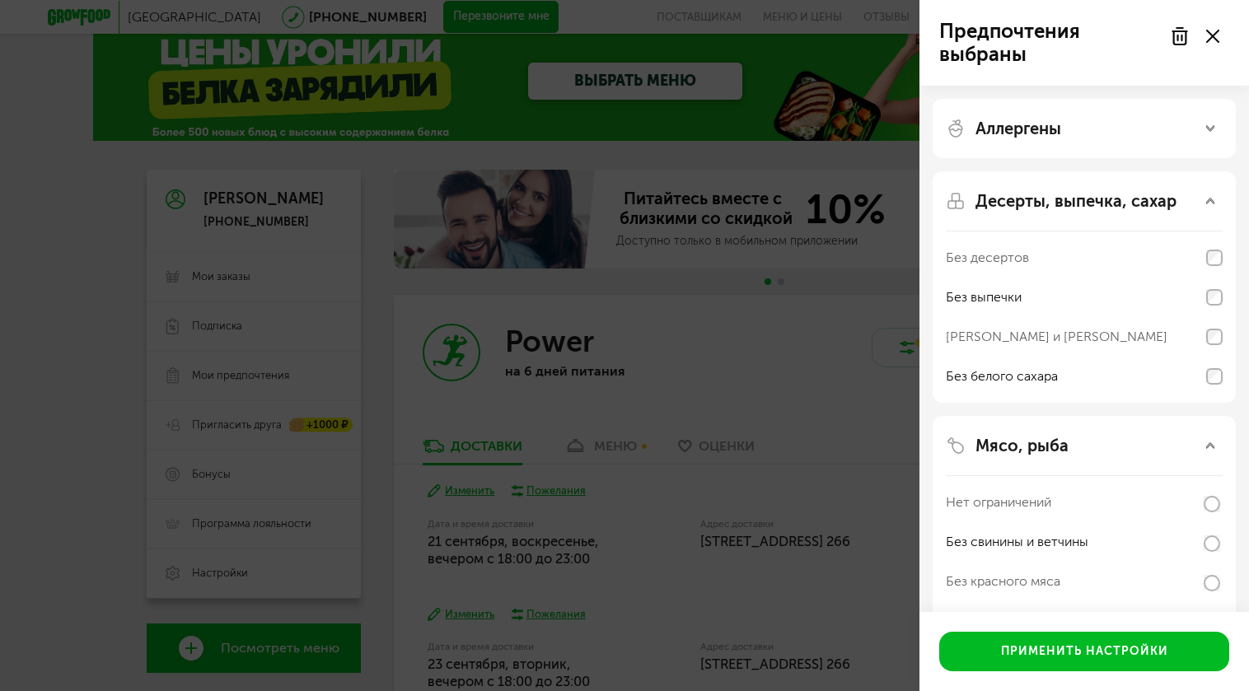
click at [862, 366] on div "Предпочтения выбраны Аллергены Десерты, выпечка, сахар Без десертов Без выпечки…" at bounding box center [624, 345] width 1249 height 691
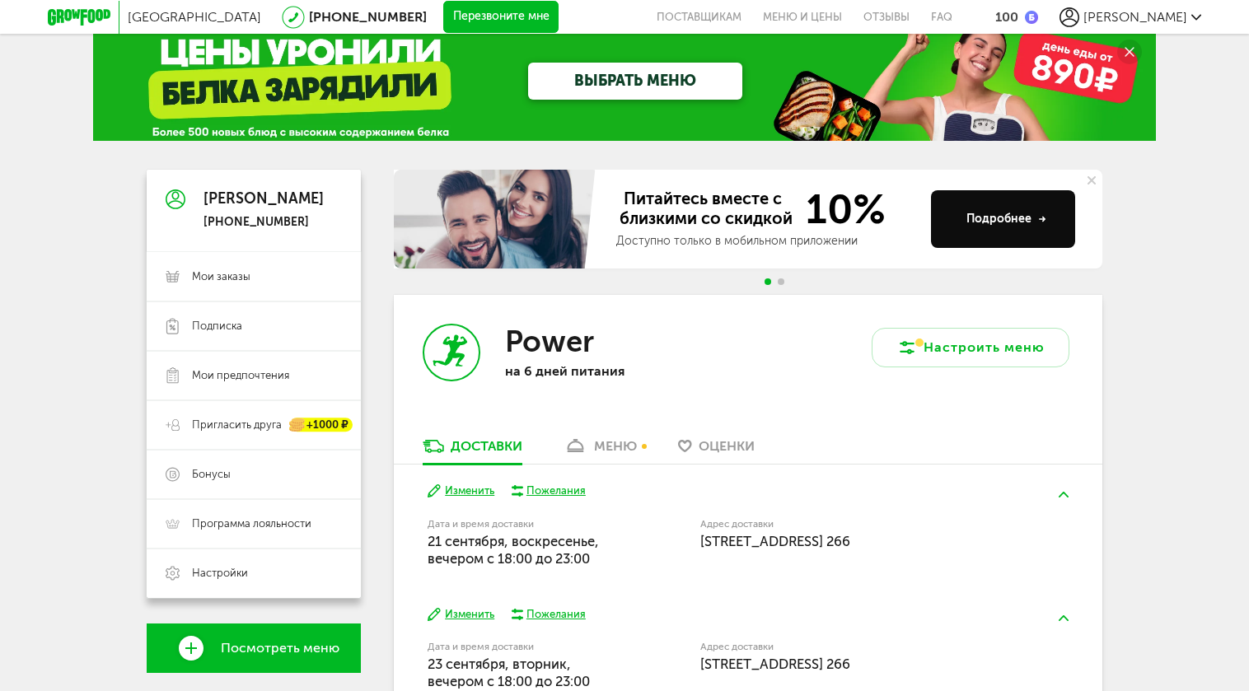
click at [1185, 21] on span "[PERSON_NAME]" at bounding box center [1136, 17] width 104 height 16
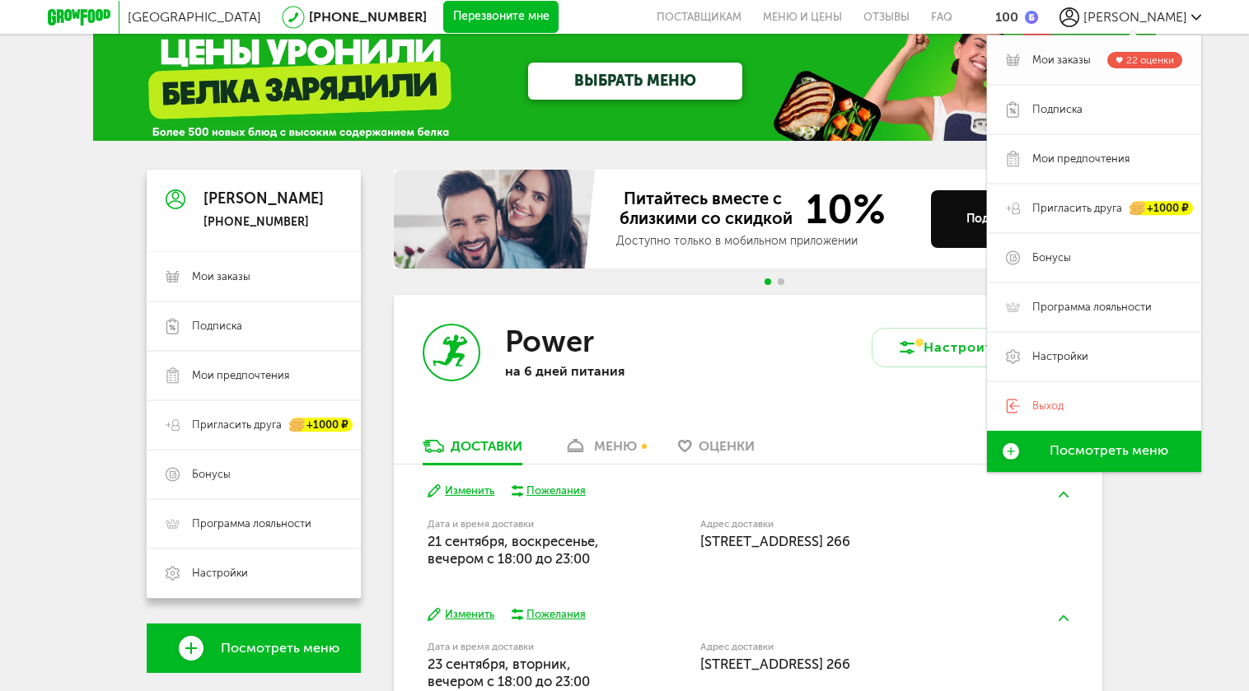
click at [1072, 74] on link "Мои заказы 22 оценки" at bounding box center [1094, 59] width 214 height 49
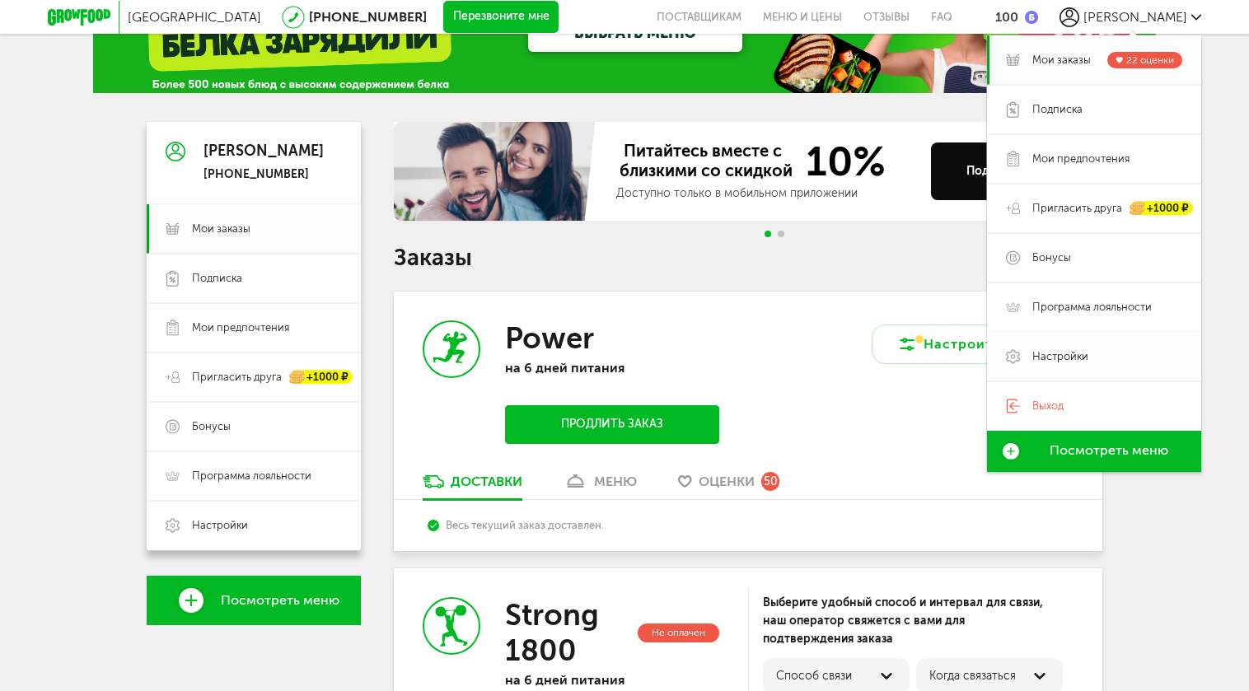
scroll to position [82, 0]
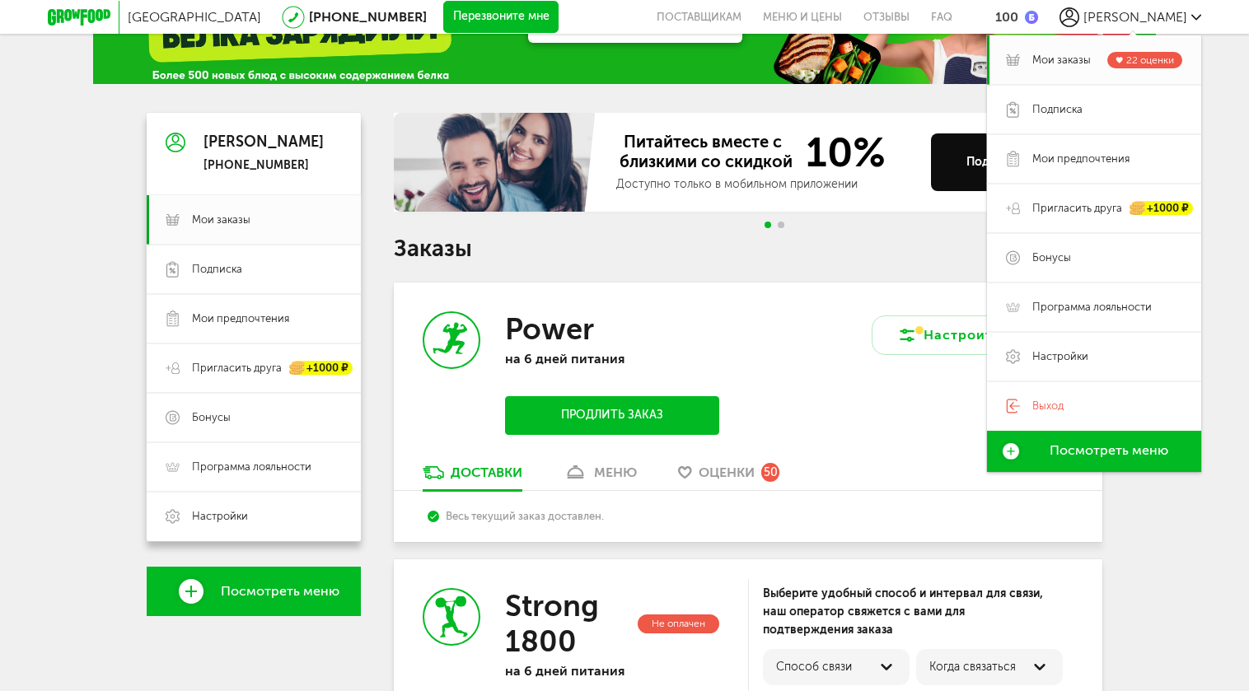
click at [834, 398] on div "Настроить меню" at bounding box center [925, 373] width 354 height 181
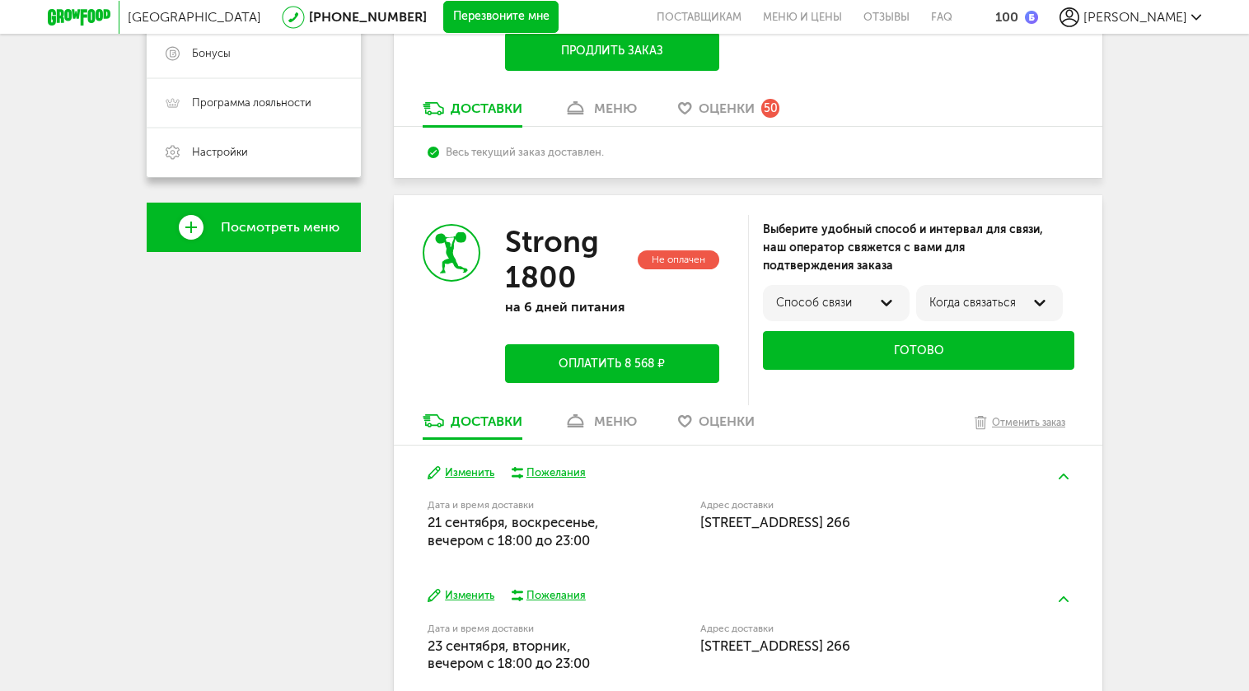
scroll to position [443, 0]
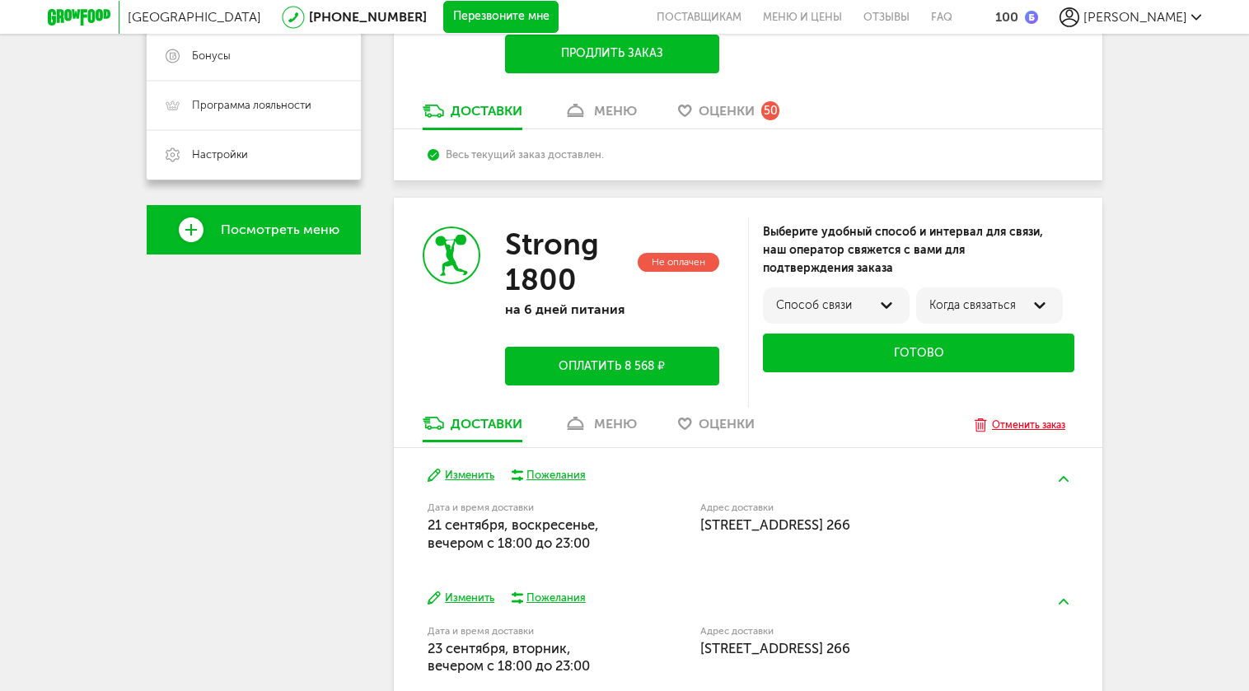
click at [1034, 427] on div "Отменить заказ" at bounding box center [1028, 425] width 73 height 16
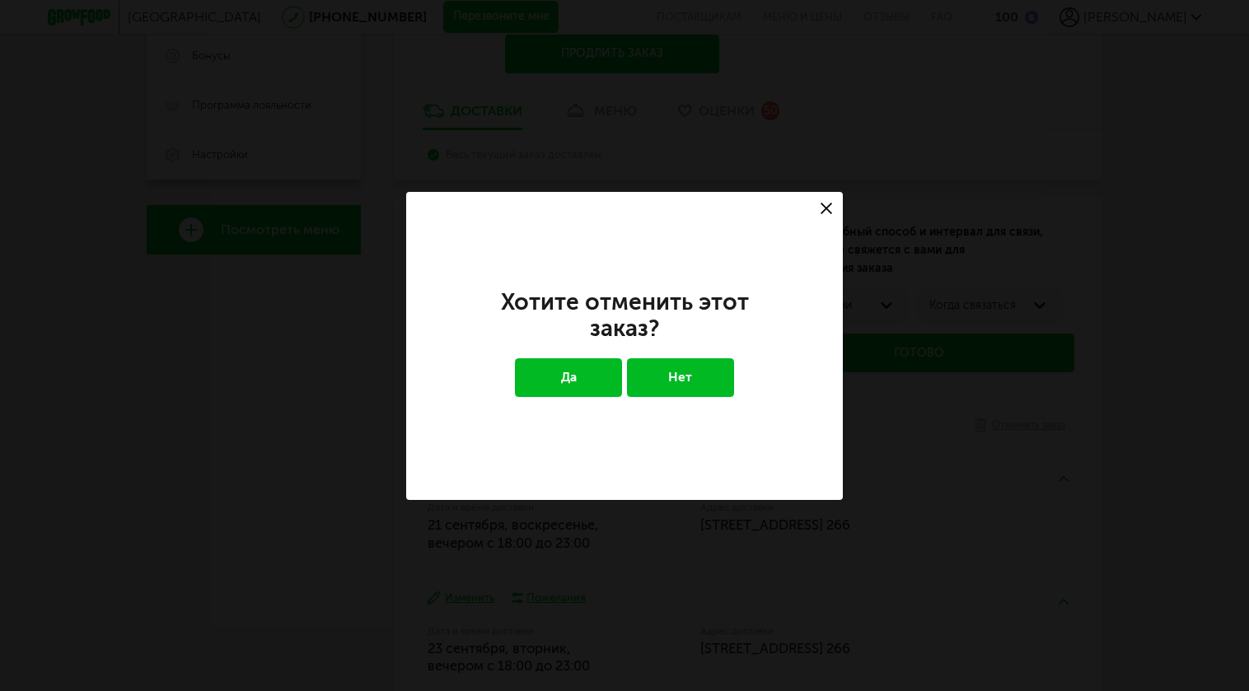
click at [604, 383] on button "Да" at bounding box center [569, 378] width 108 height 38
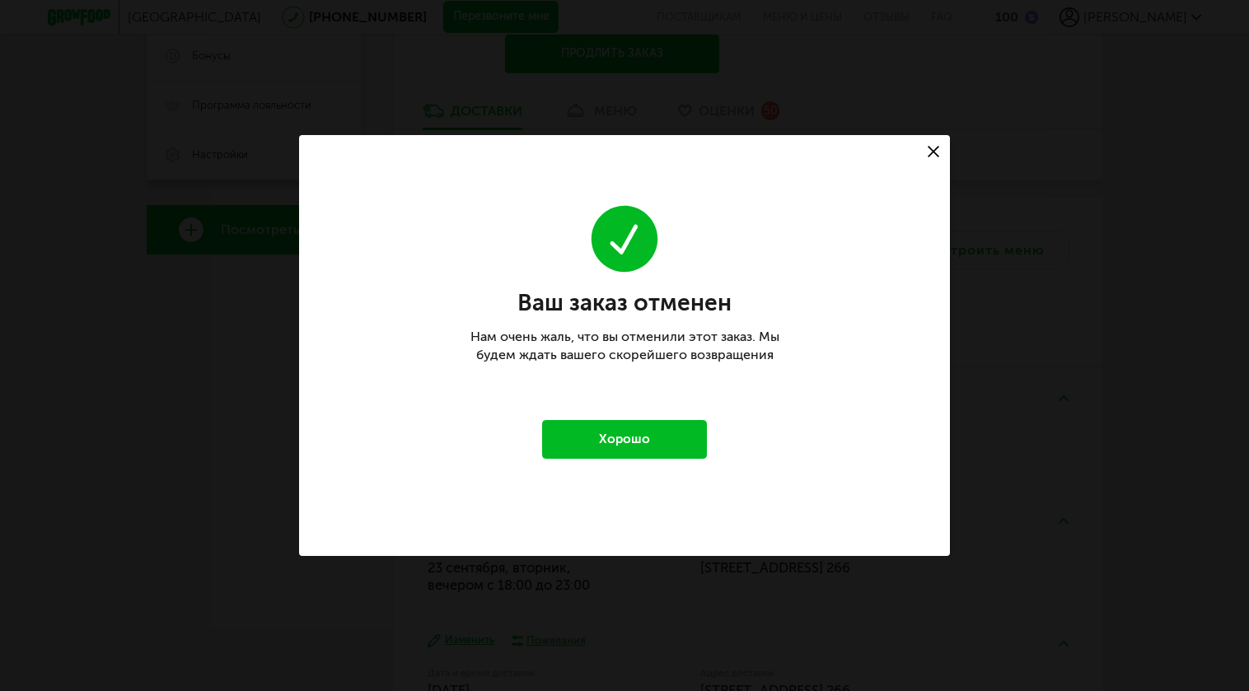
click at [684, 438] on button "Хорошо" at bounding box center [624, 439] width 165 height 38
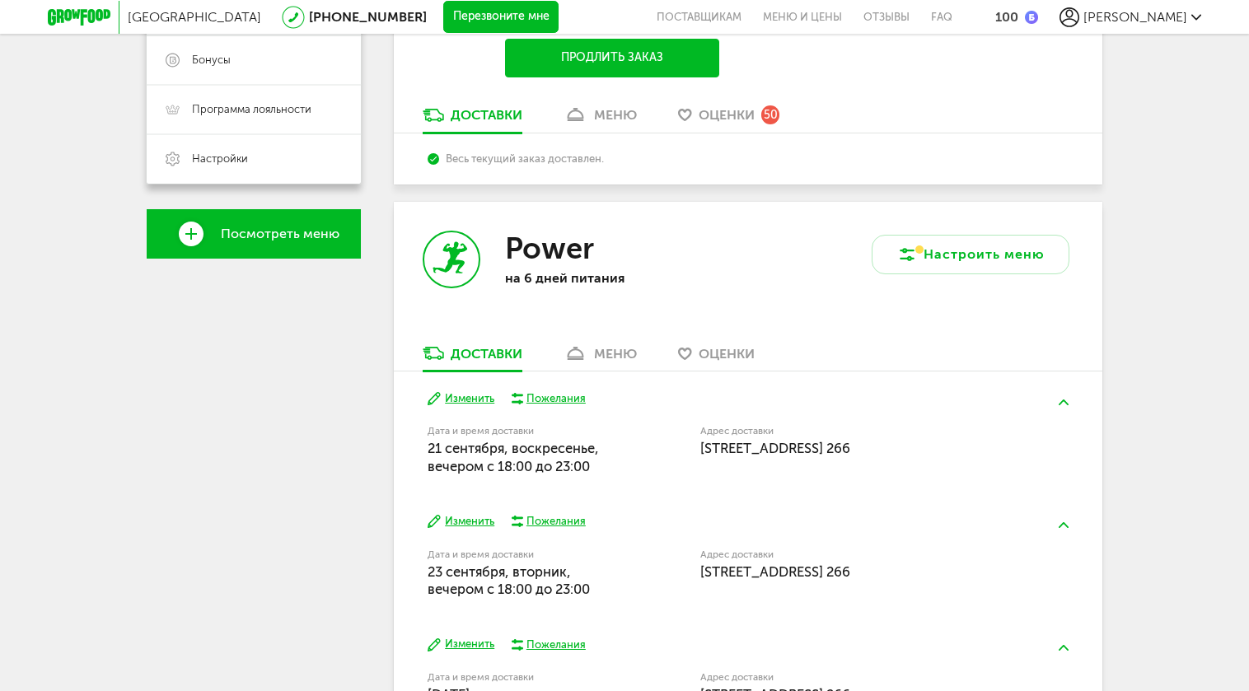
scroll to position [483, 0]
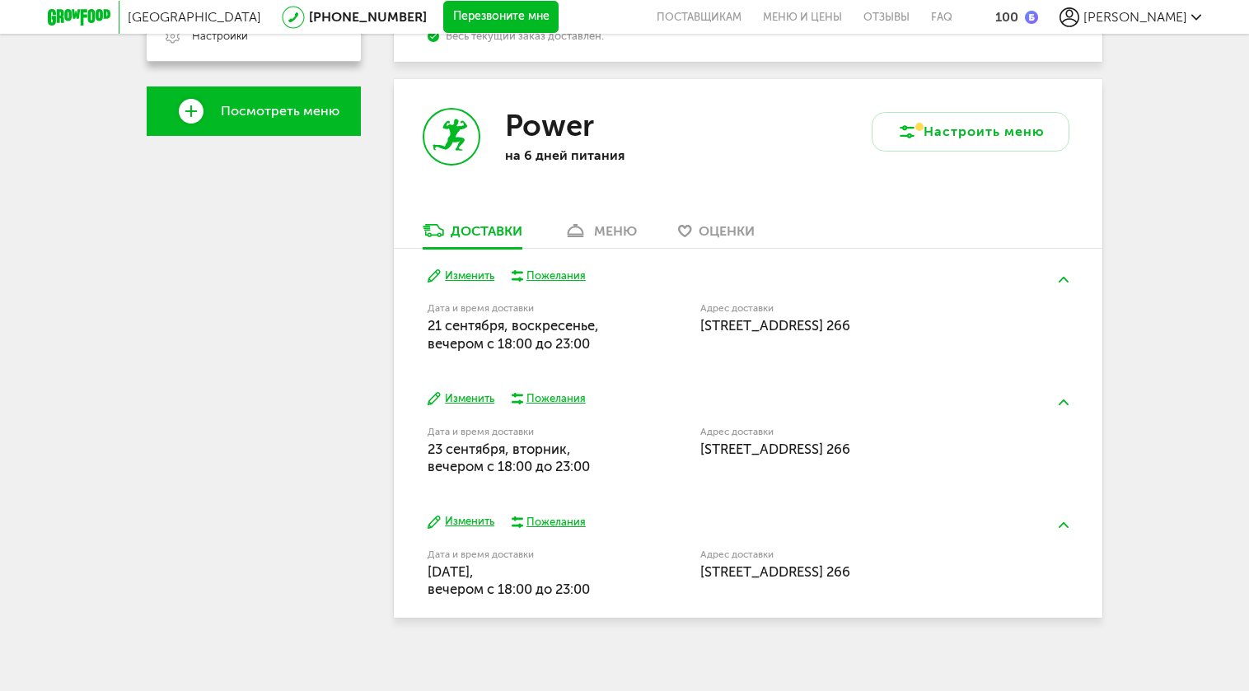
scroll to position [565, 0]
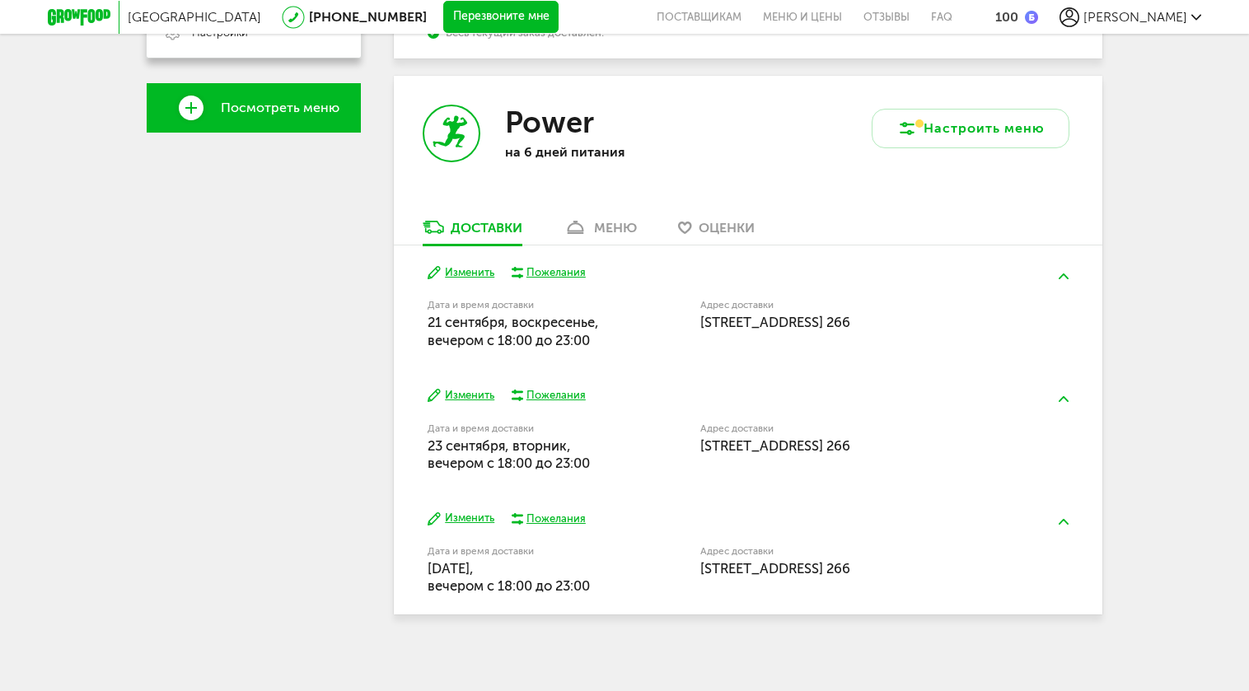
click at [469, 271] on button "Изменить" at bounding box center [461, 273] width 67 height 16
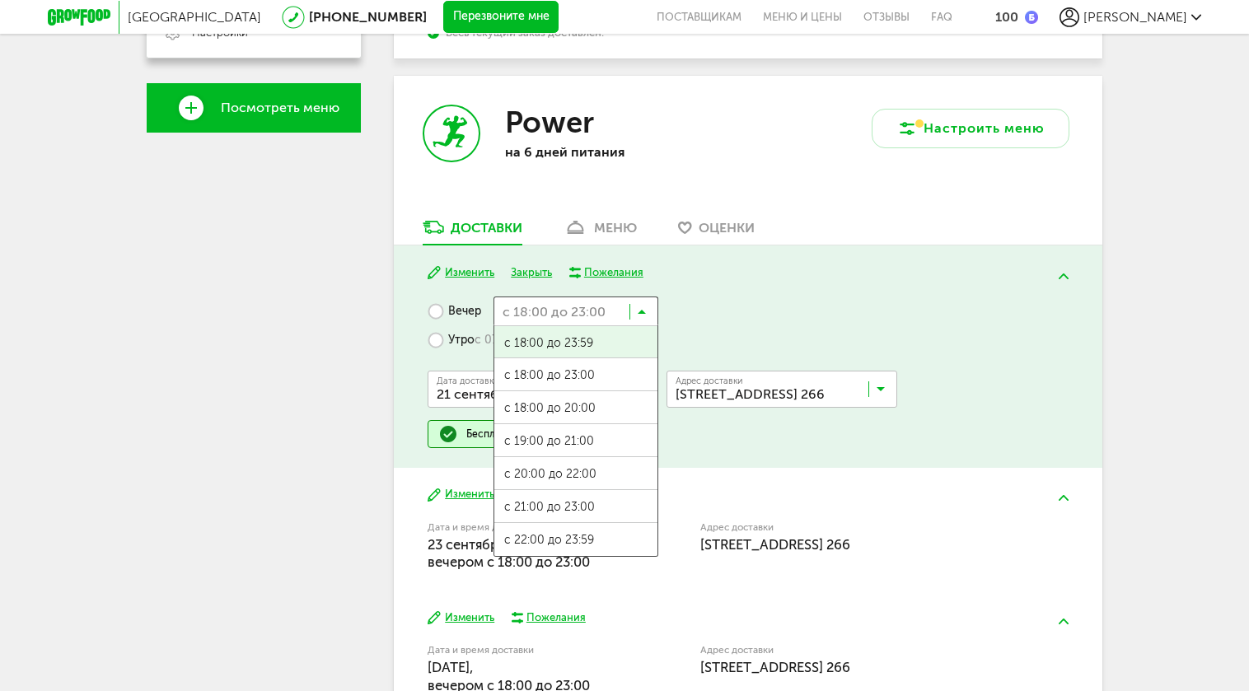
click at [640, 305] on input "Search for option" at bounding box center [576, 311] width 165 height 28
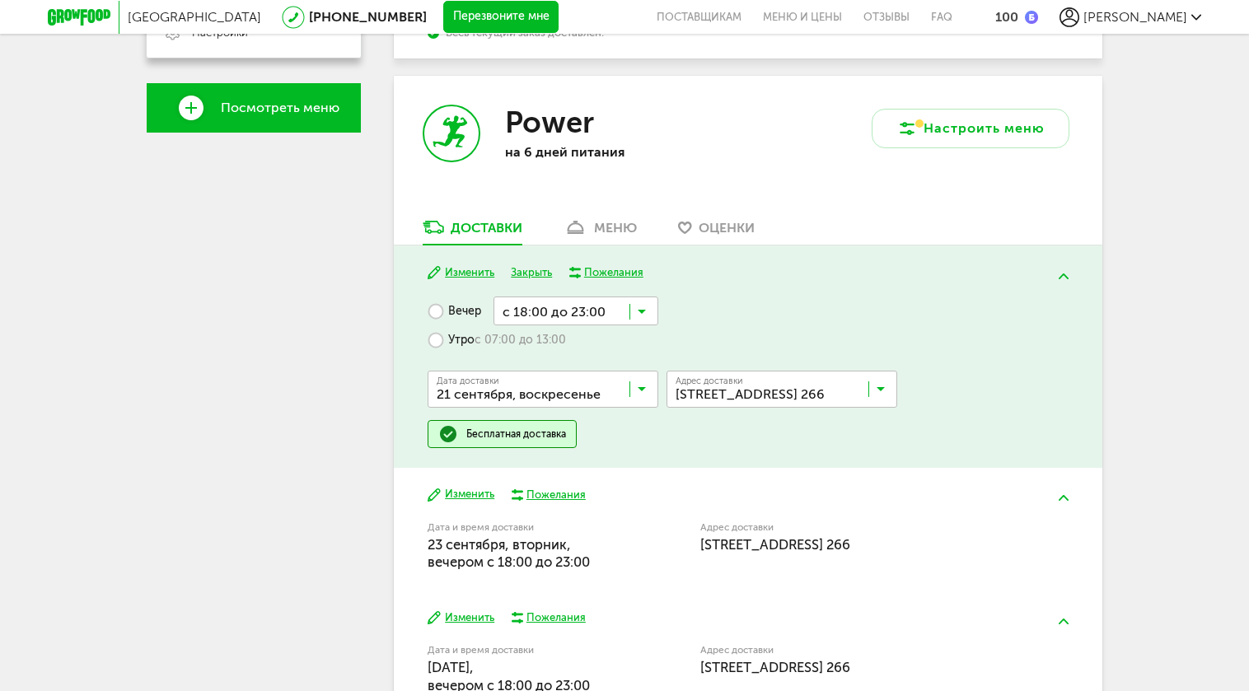
click at [648, 298] on input "Search for option" at bounding box center [576, 311] width 165 height 28
click at [540, 340] on span "с 07:00 до 13:00" at bounding box center [520, 340] width 91 height 15
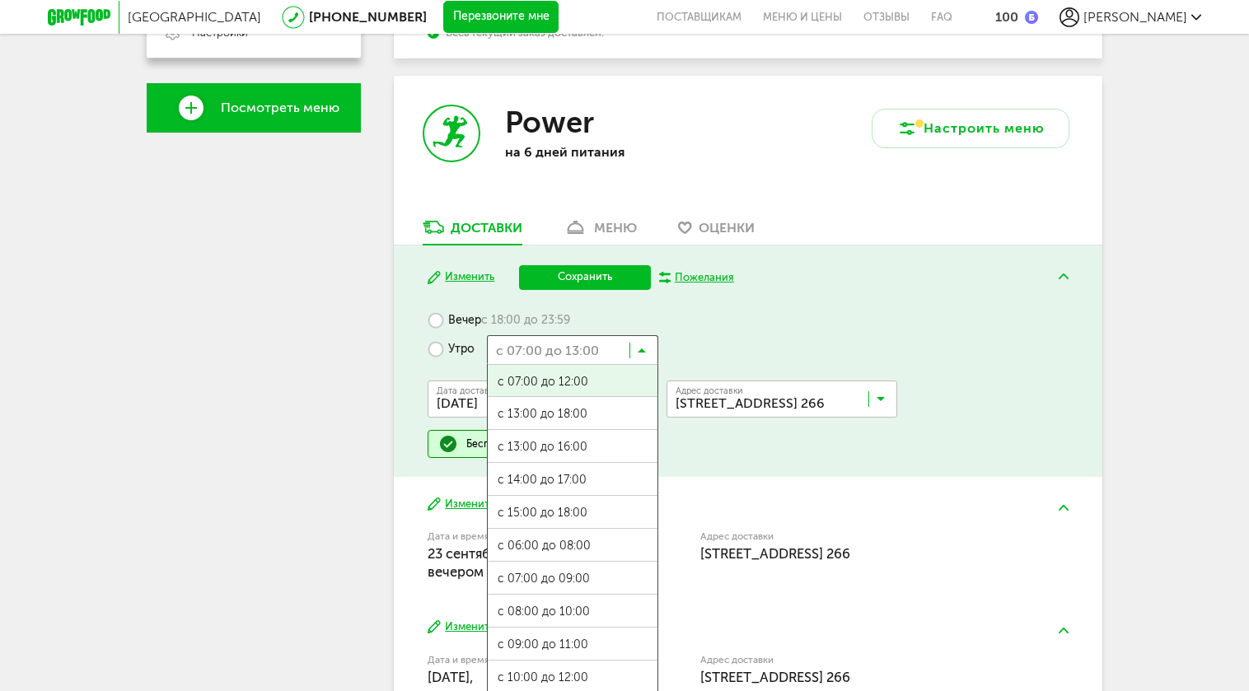
click at [610, 349] on input "Search for option" at bounding box center [572, 349] width 171 height 28
click at [621, 282] on button "Сохранить" at bounding box center [585, 277] width 132 height 25
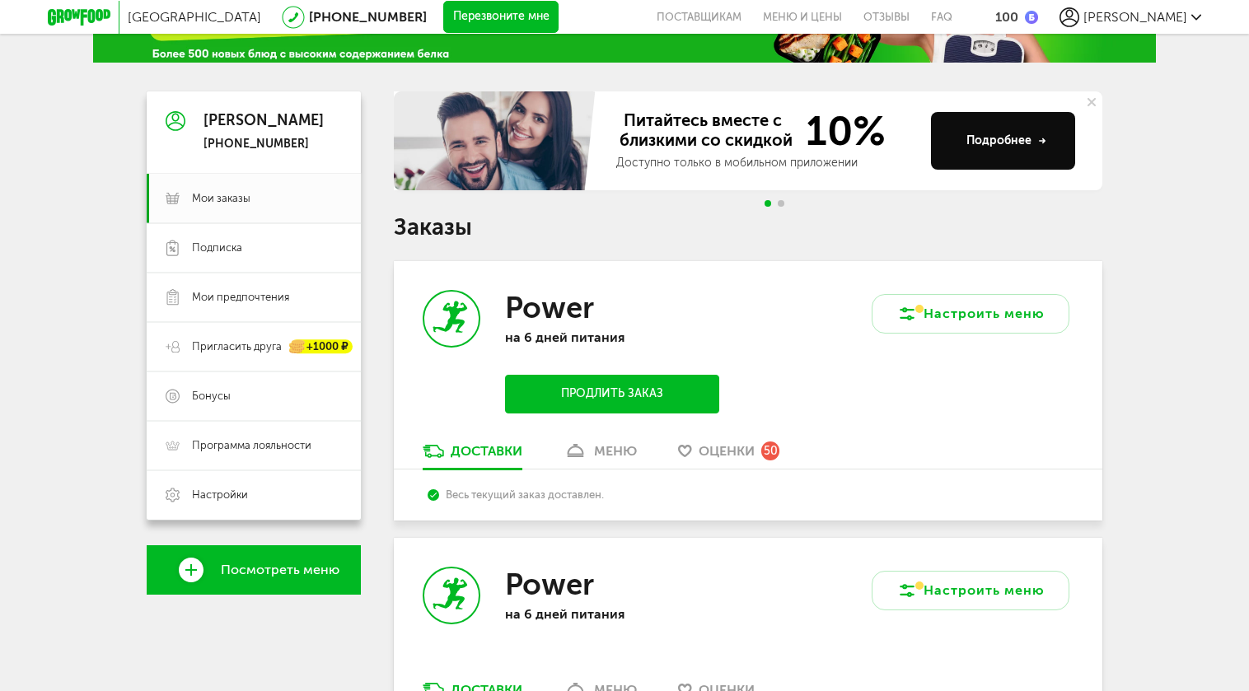
scroll to position [88, 0]
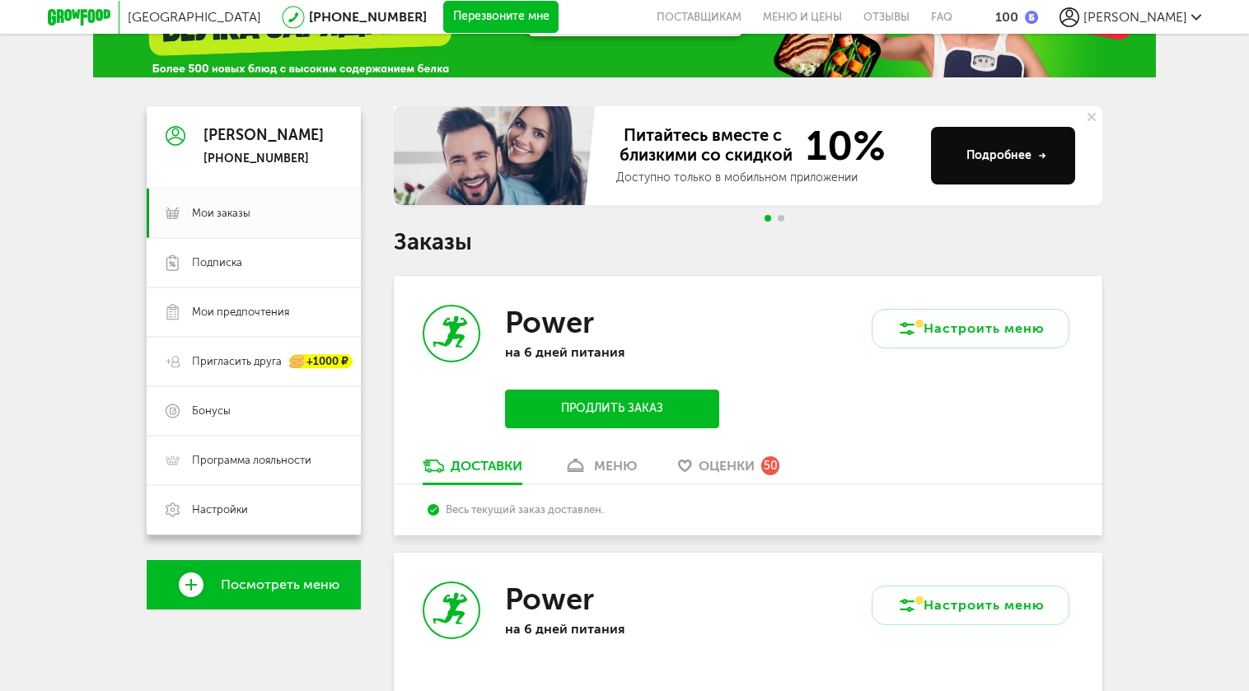
click at [488, 466] on div "Доставки" at bounding box center [487, 466] width 72 height 16
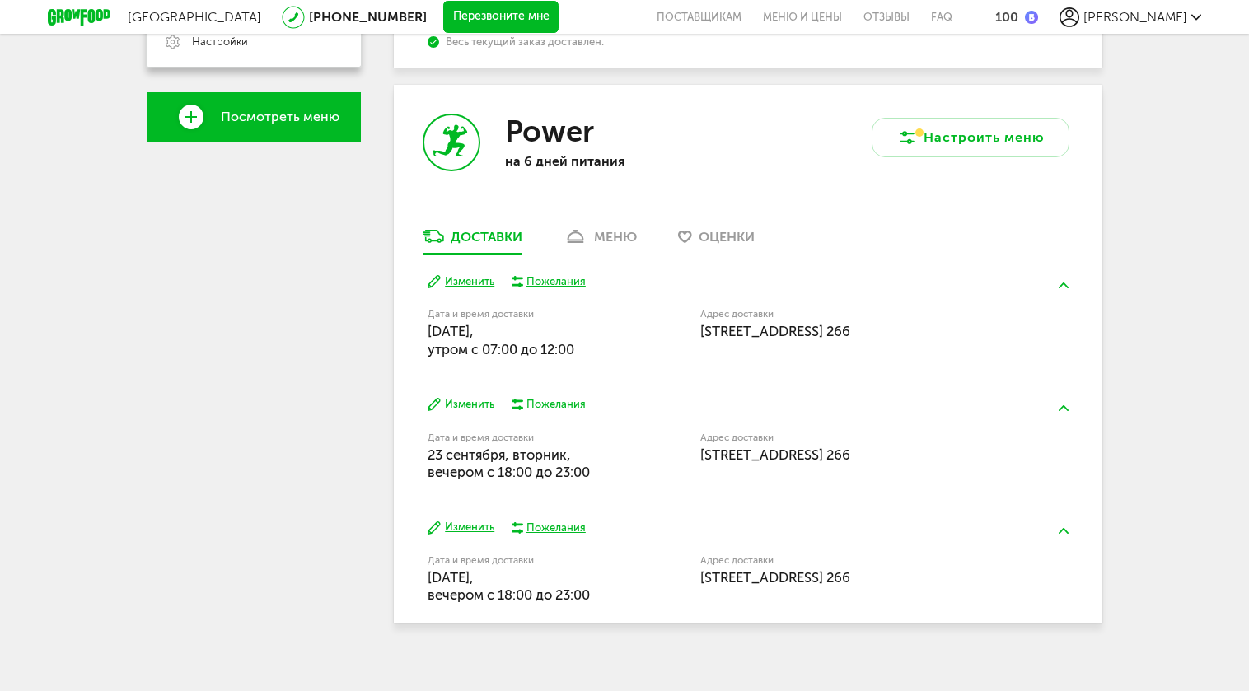
scroll to position [558, 0]
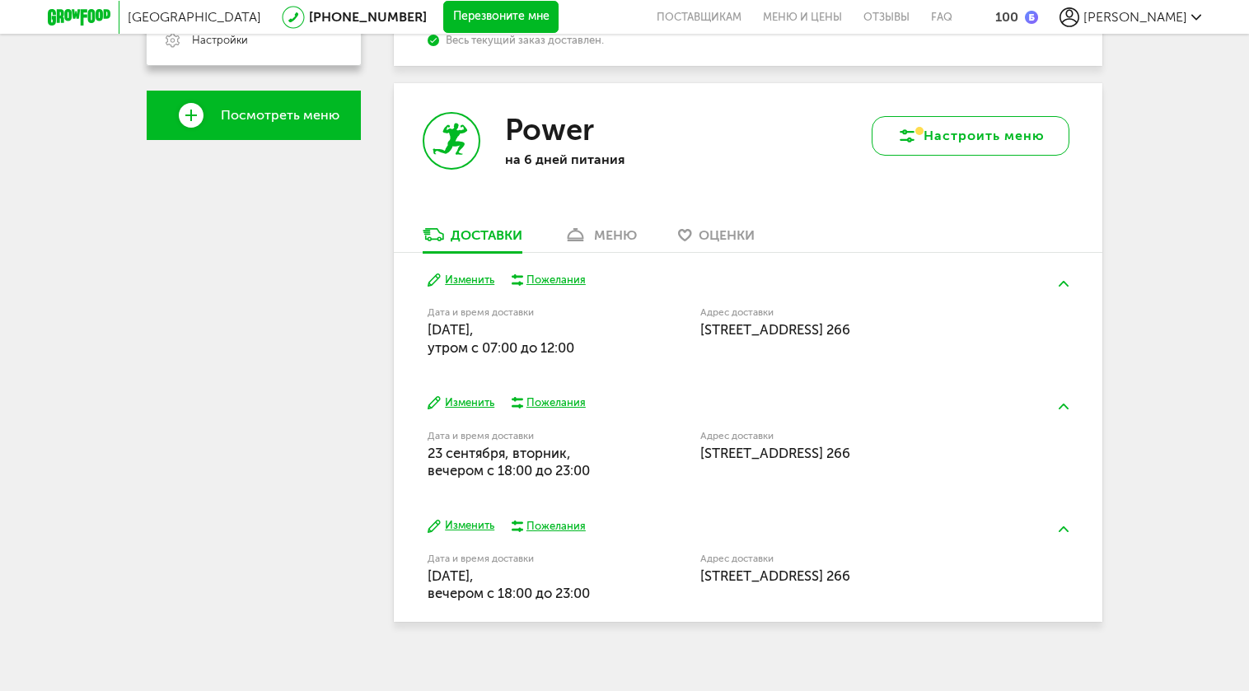
click at [946, 125] on button "Настроить меню" at bounding box center [971, 136] width 198 height 40
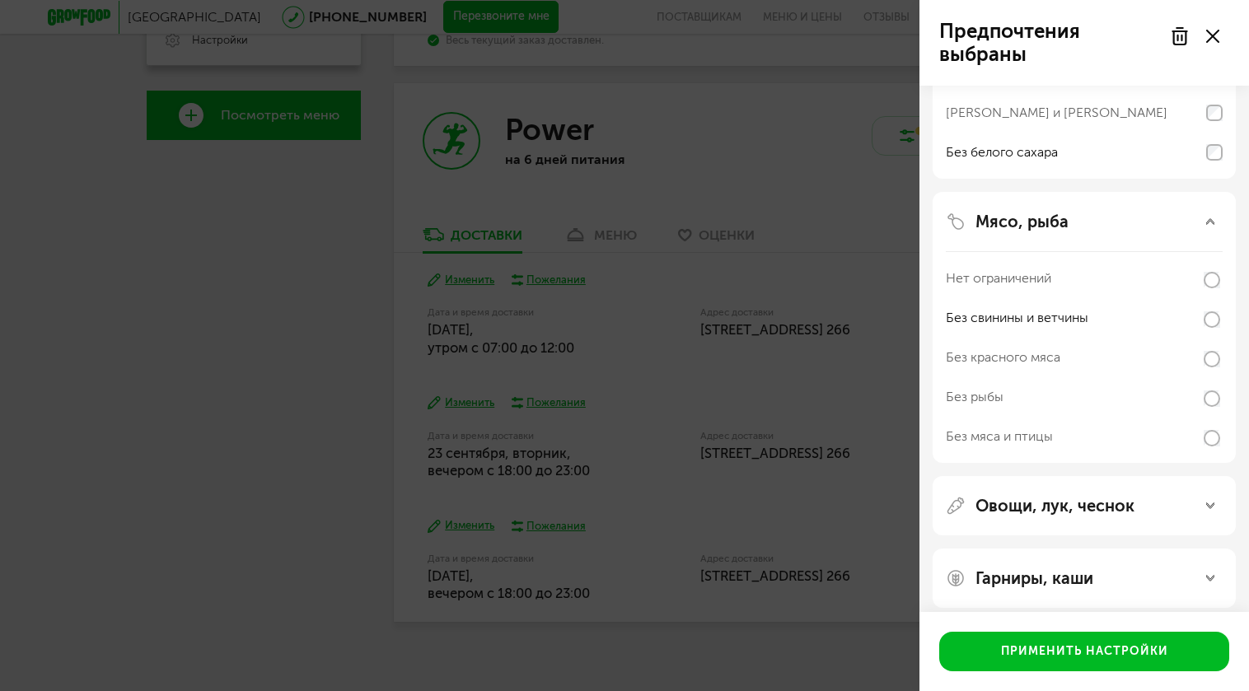
scroll to position [237, 0]
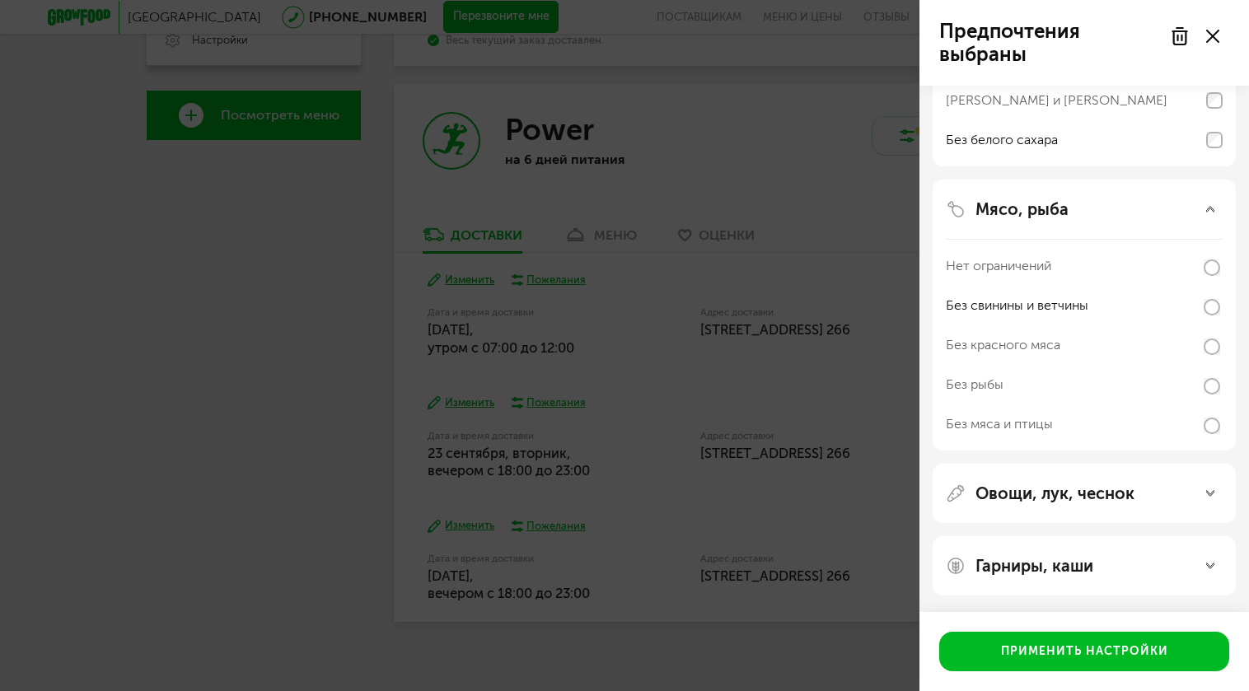
click at [1073, 556] on p "Гарниры, каши" at bounding box center [1035, 566] width 118 height 20
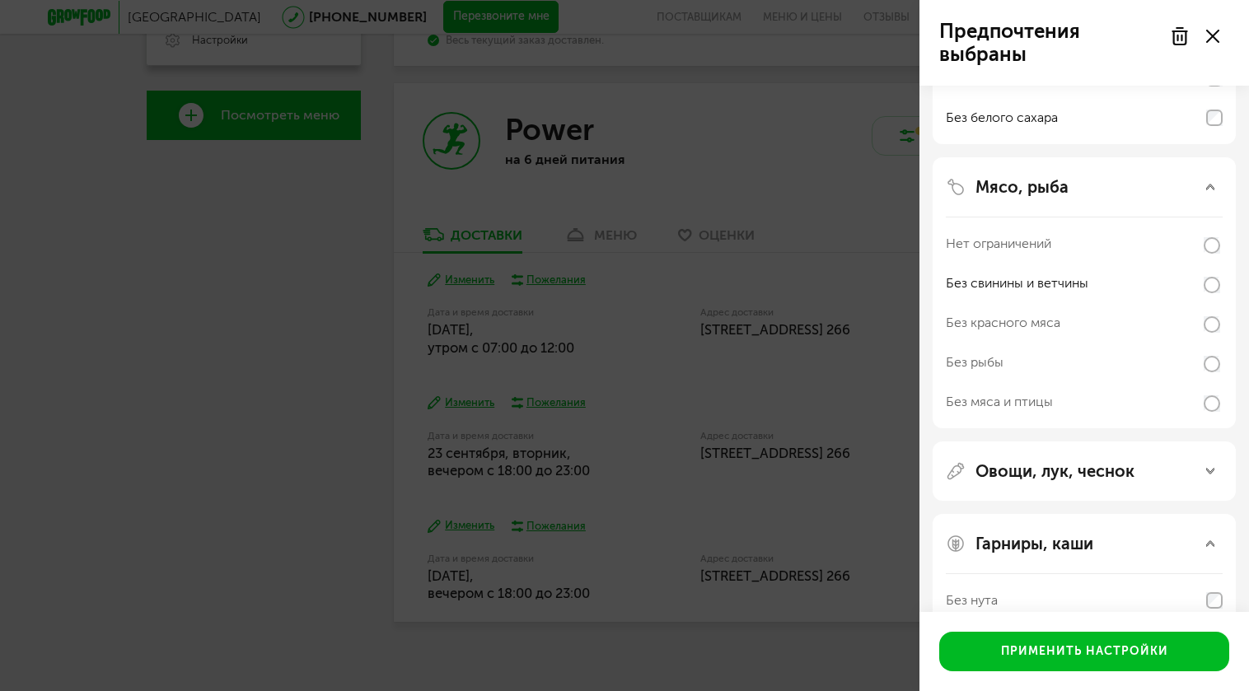
click at [1068, 471] on p "Овощи, лук, чеснок" at bounding box center [1055, 472] width 159 height 20
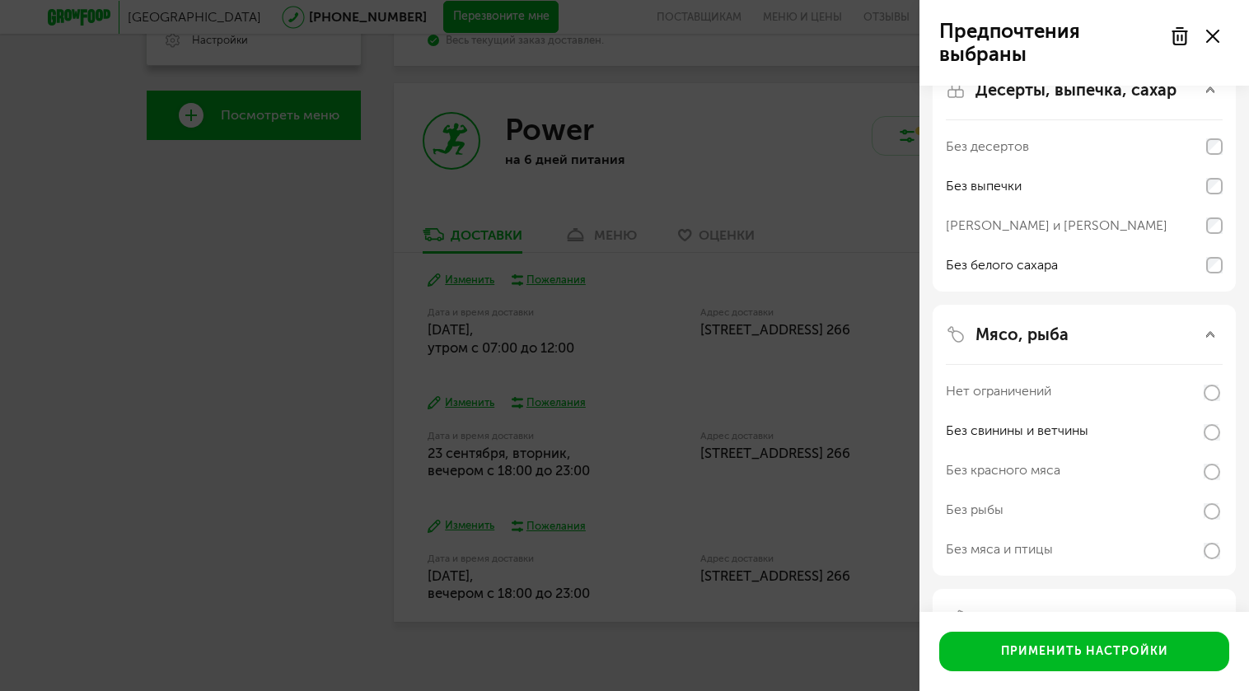
scroll to position [0, 0]
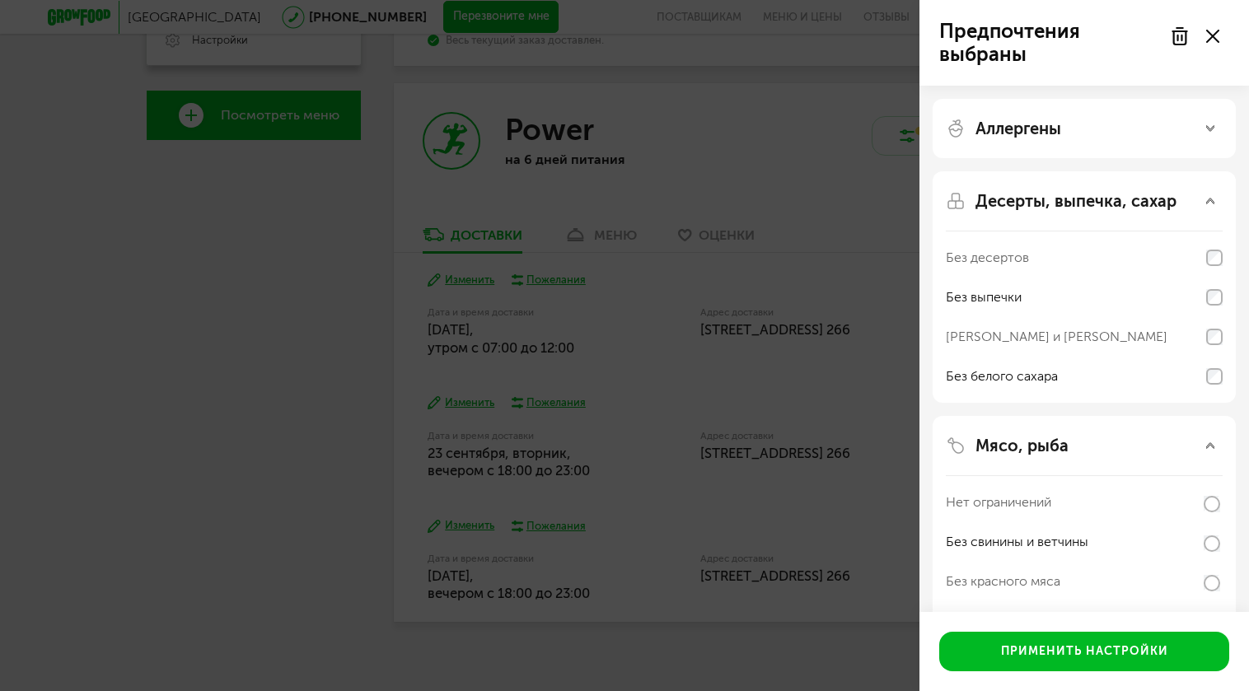
click at [759, 404] on div "Предпочтения выбраны Аллергены Десерты, выпечка, сахар Без десертов Без выпечки…" at bounding box center [624, 345] width 1249 height 691
